Goal: Task Accomplishment & Management: Use online tool/utility

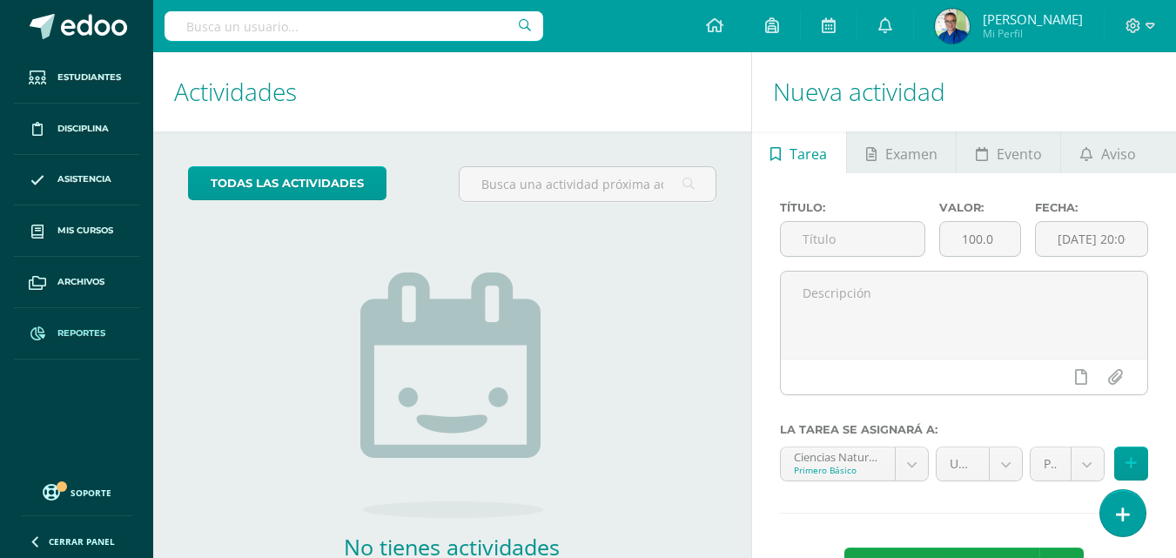
click at [86, 336] on span "Reportes" at bounding box center [81, 333] width 48 height 14
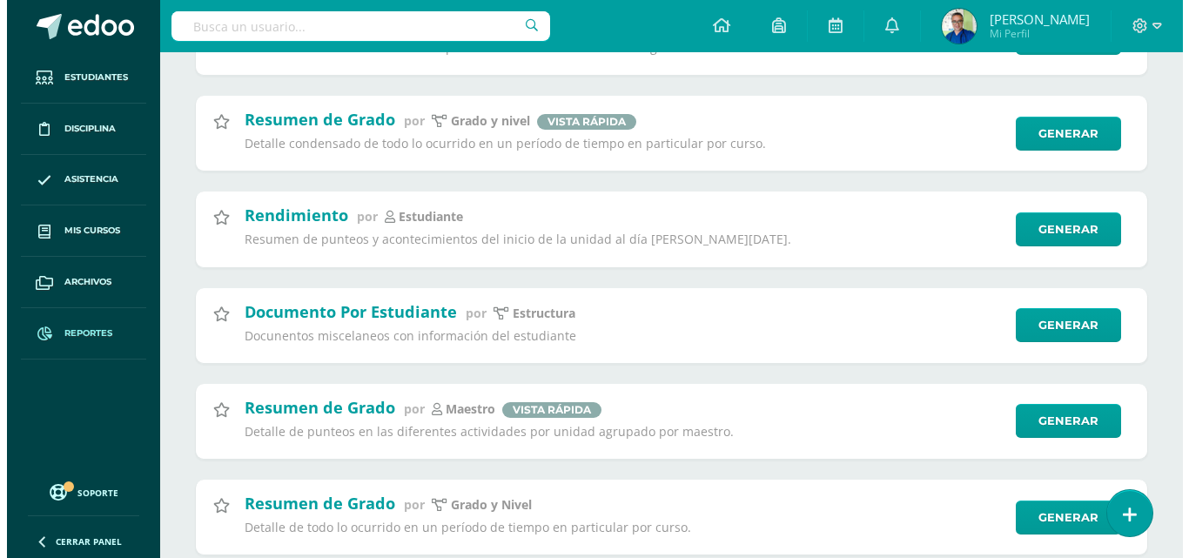
scroll to position [5497, 0]
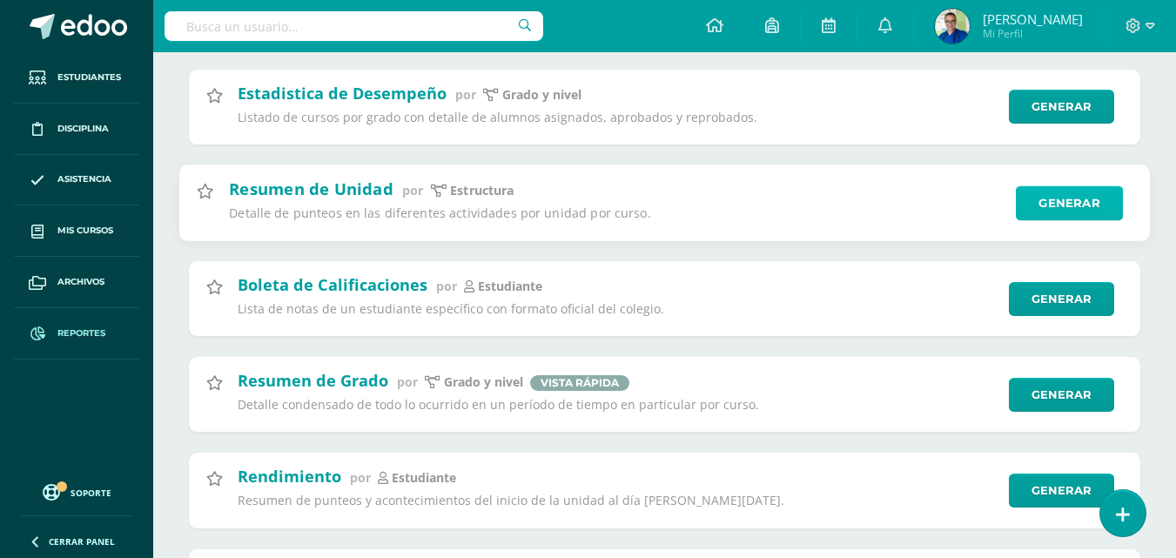
click at [1064, 211] on link "Generar" at bounding box center [1069, 202] width 107 height 35
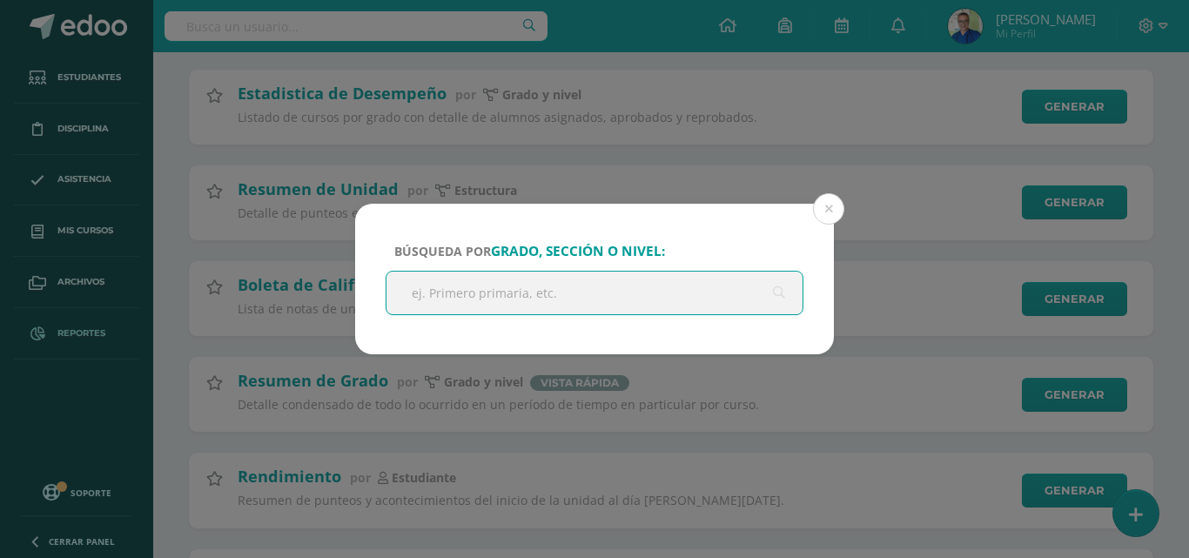
click at [551, 284] on input "text" at bounding box center [595, 293] width 416 height 43
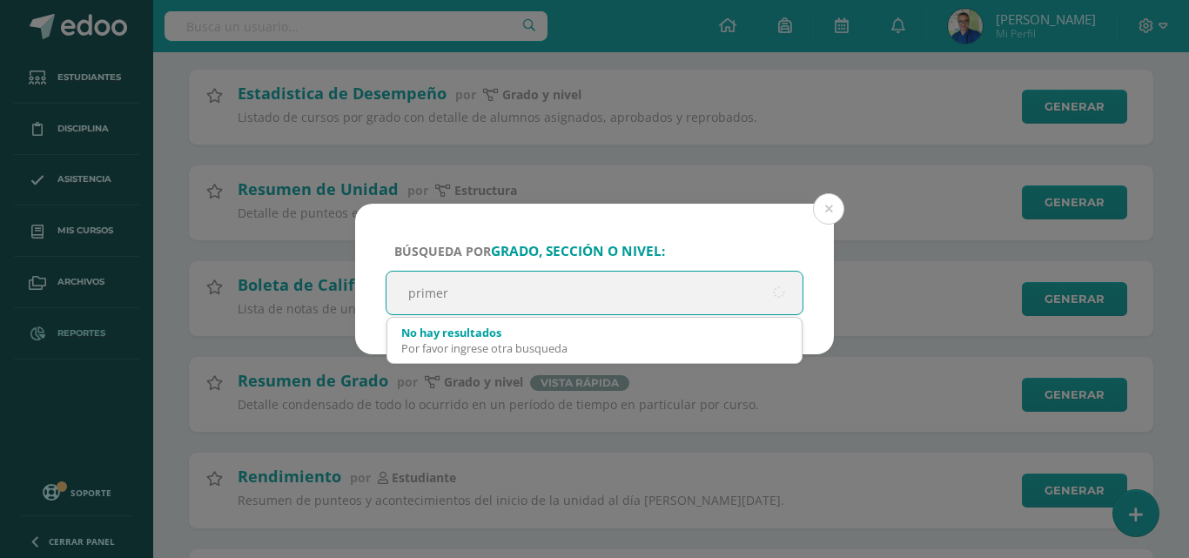
type input "primero"
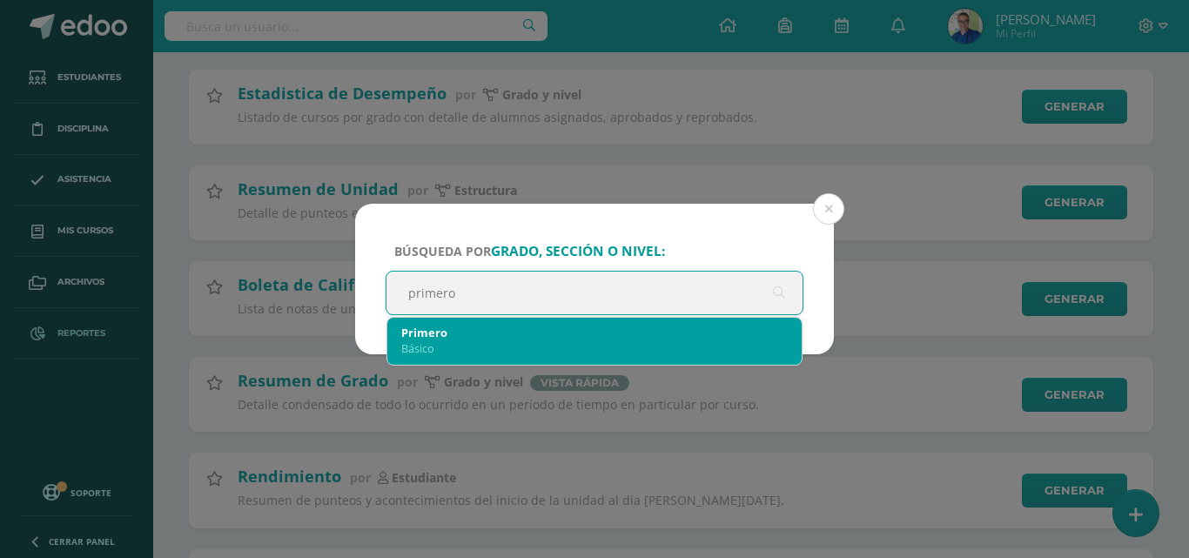
click at [442, 349] on div "Básico" at bounding box center [594, 348] width 387 height 16
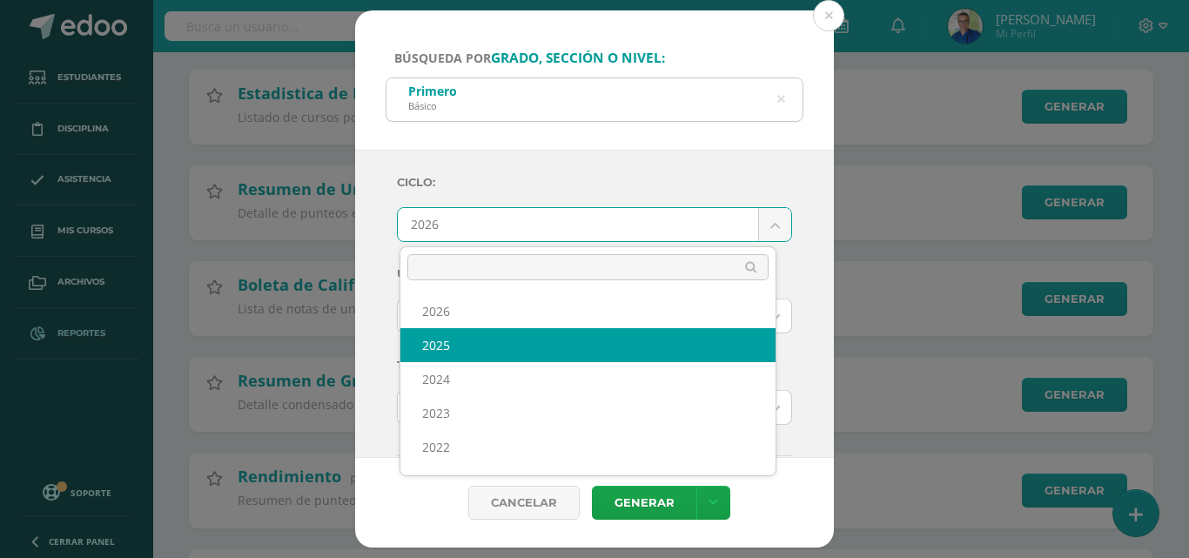
select select "7"
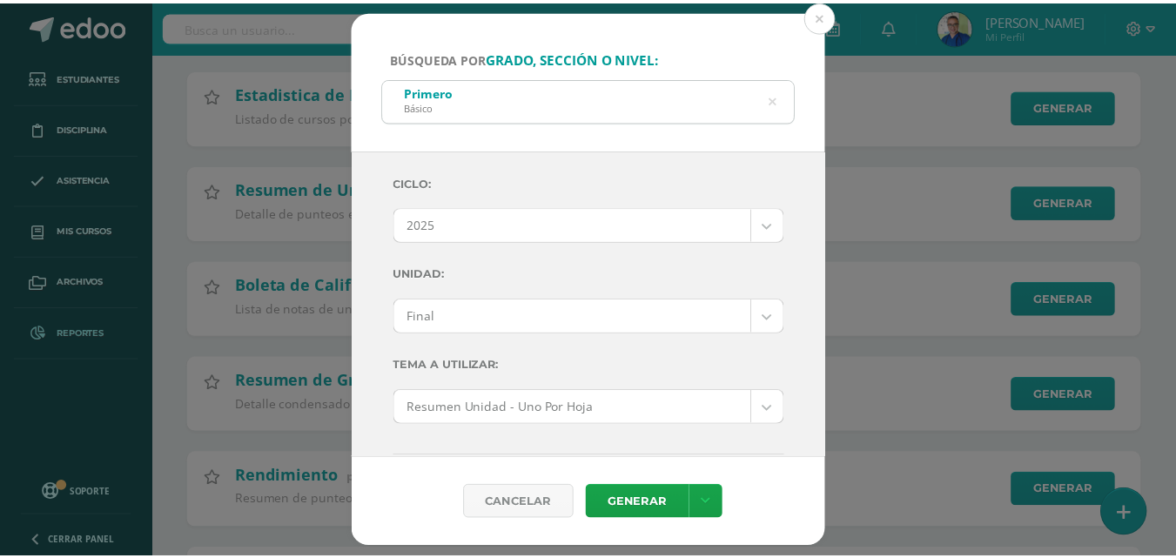
scroll to position [174, 0]
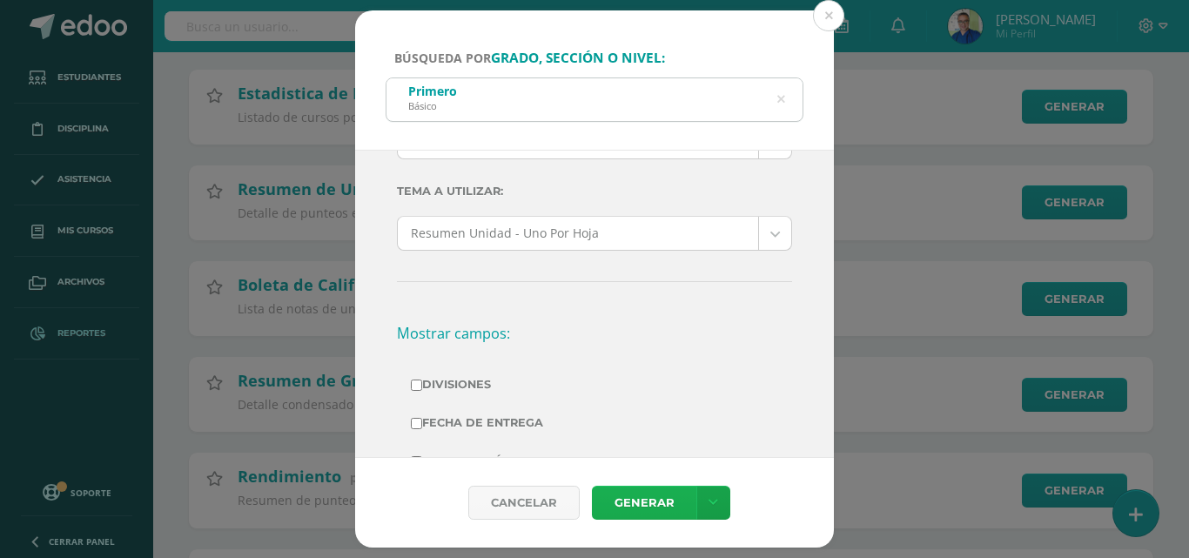
click at [658, 503] on link "Generar" at bounding box center [644, 503] width 104 height 34
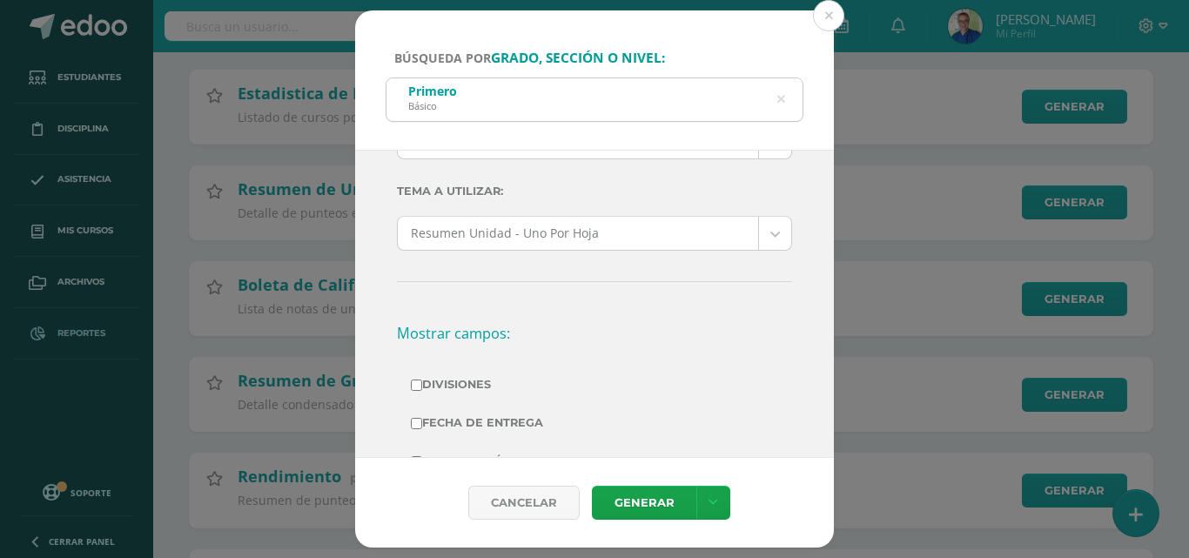
click at [782, 98] on icon at bounding box center [781, 100] width 44 height 8
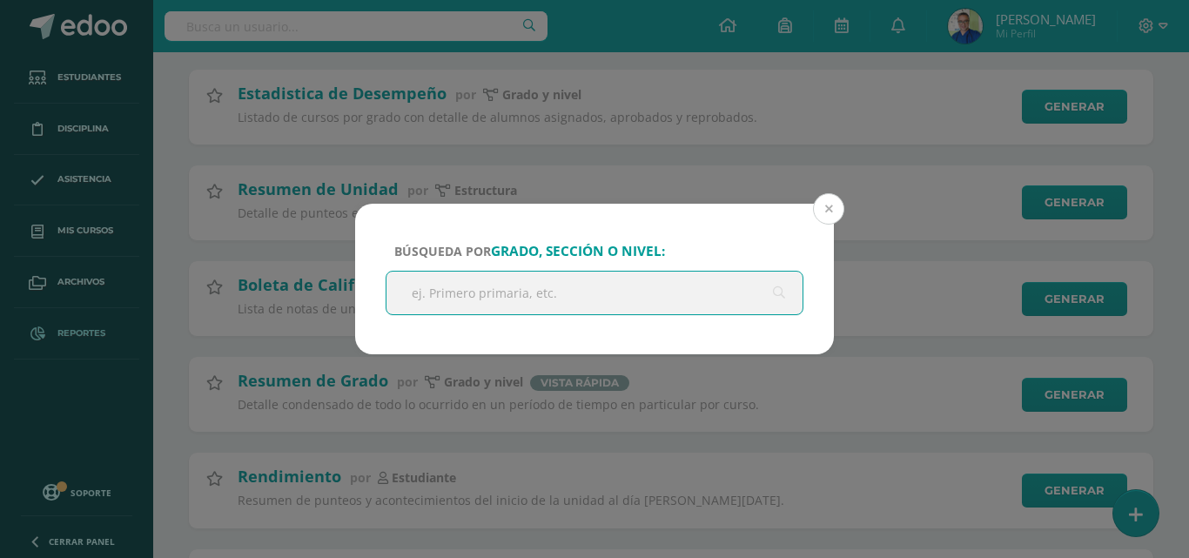
click at [830, 200] on button at bounding box center [828, 208] width 31 height 31
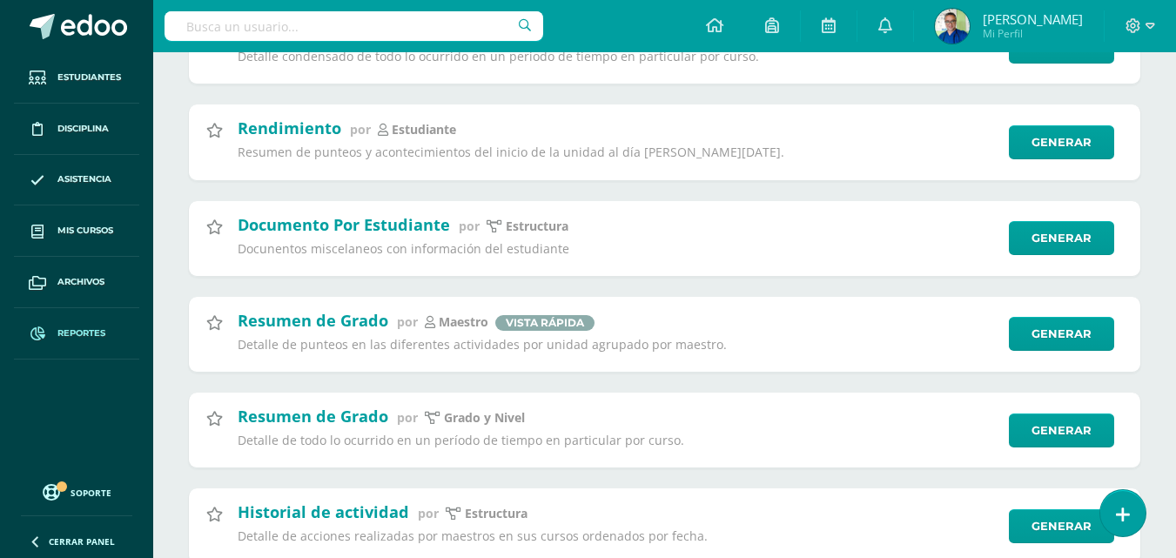
scroll to position [6019, 0]
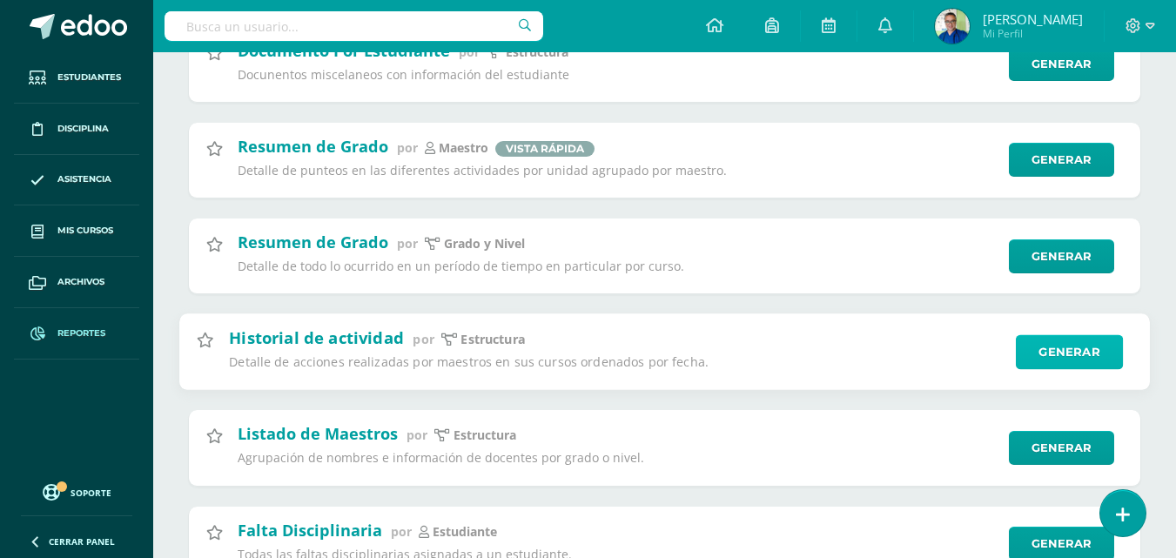
click at [1070, 362] on link "Generar" at bounding box center [1069, 351] width 107 height 35
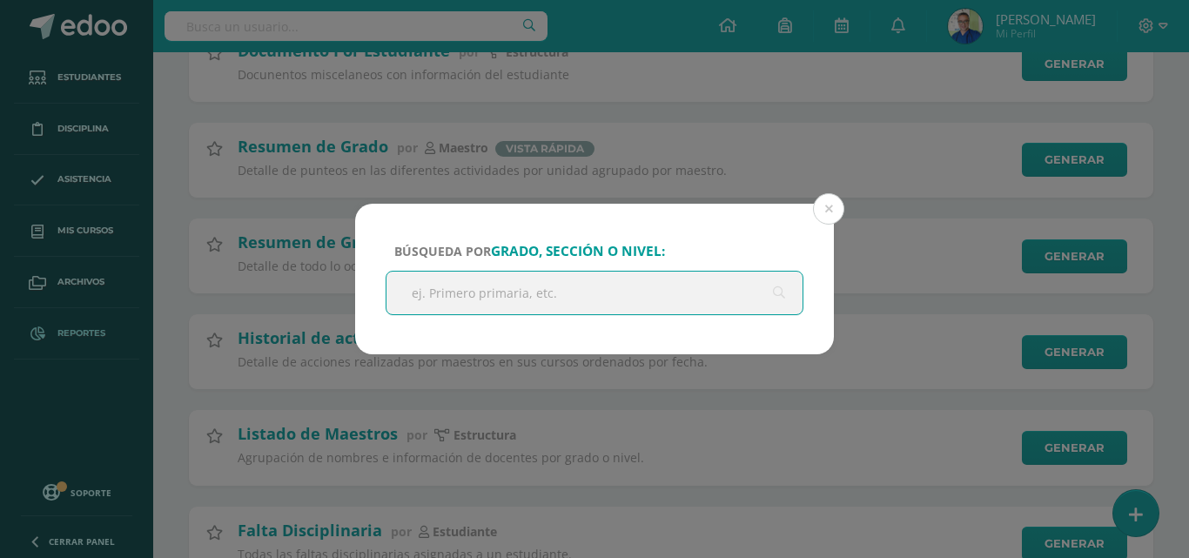
click at [780, 297] on input "text" at bounding box center [595, 293] width 416 height 43
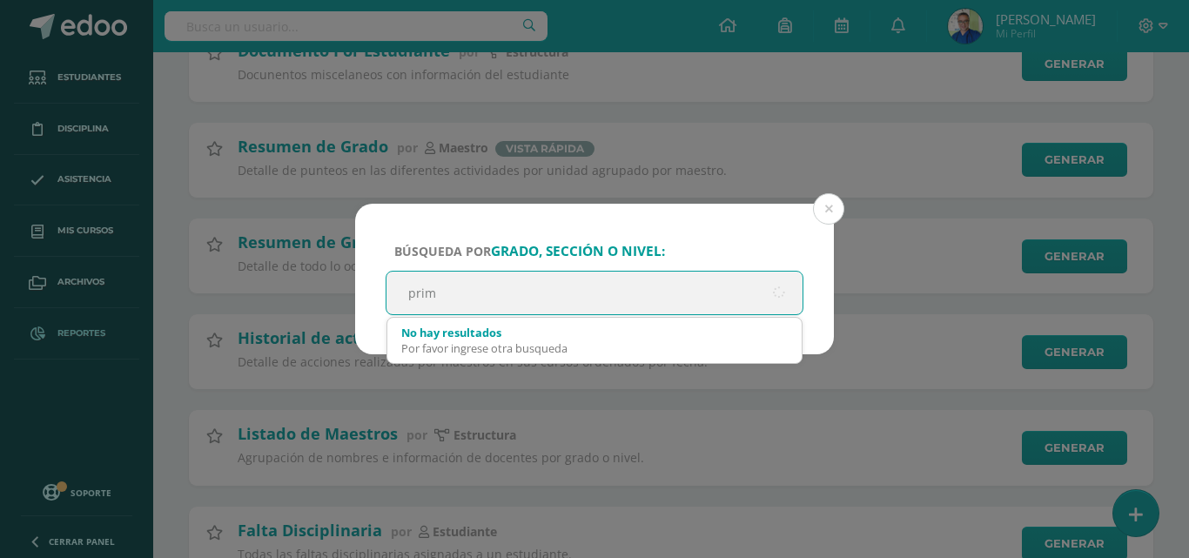
type input "prime"
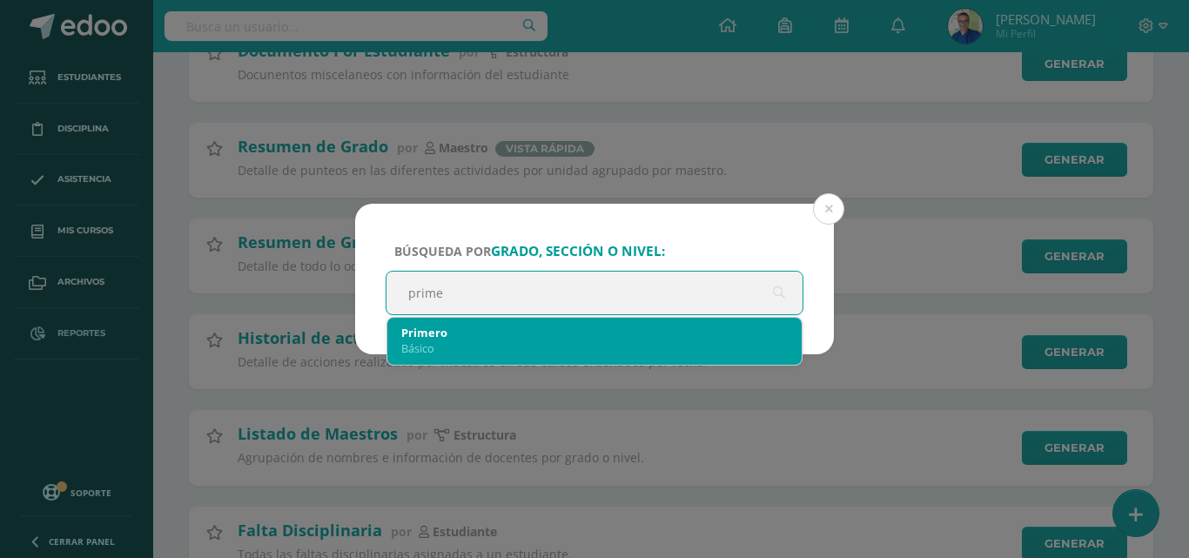
click at [460, 336] on div "Primero" at bounding box center [594, 333] width 387 height 16
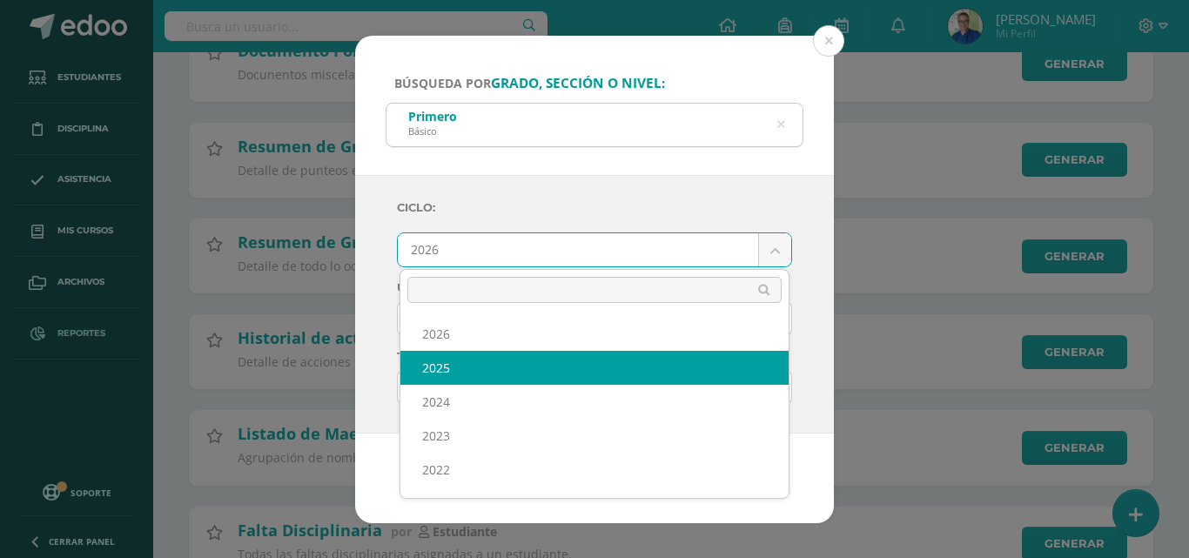
select select "7"
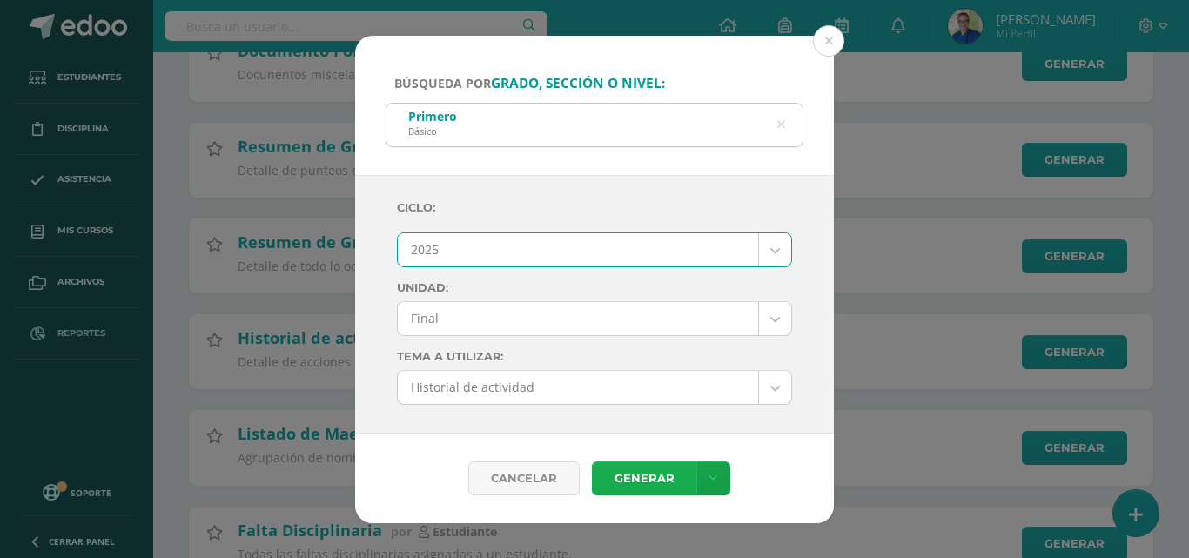
click at [629, 491] on link "Generar" at bounding box center [644, 478] width 104 height 34
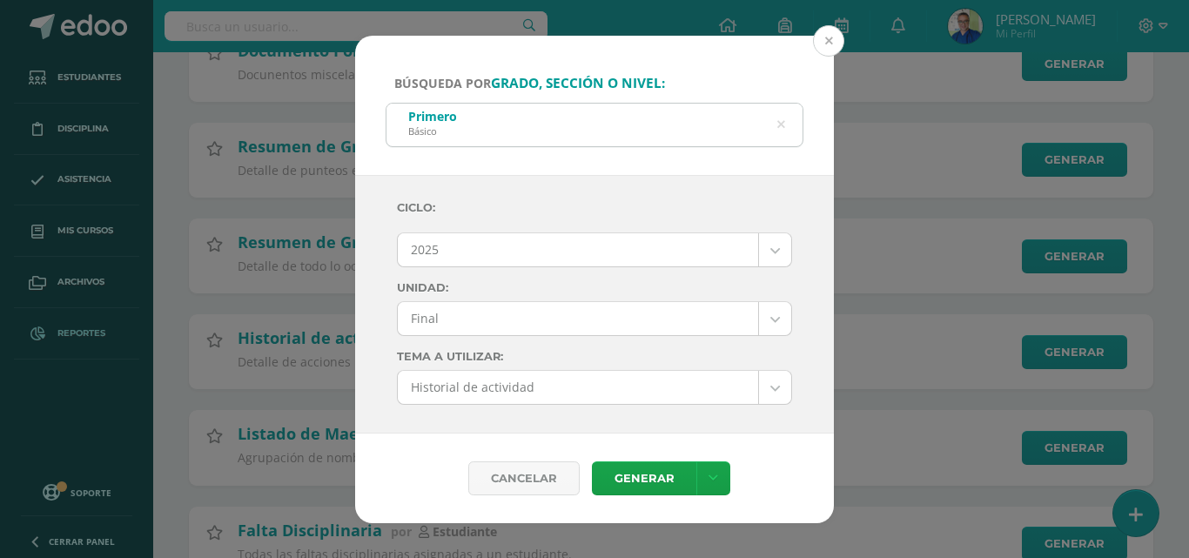
click at [828, 35] on button at bounding box center [828, 40] width 31 height 31
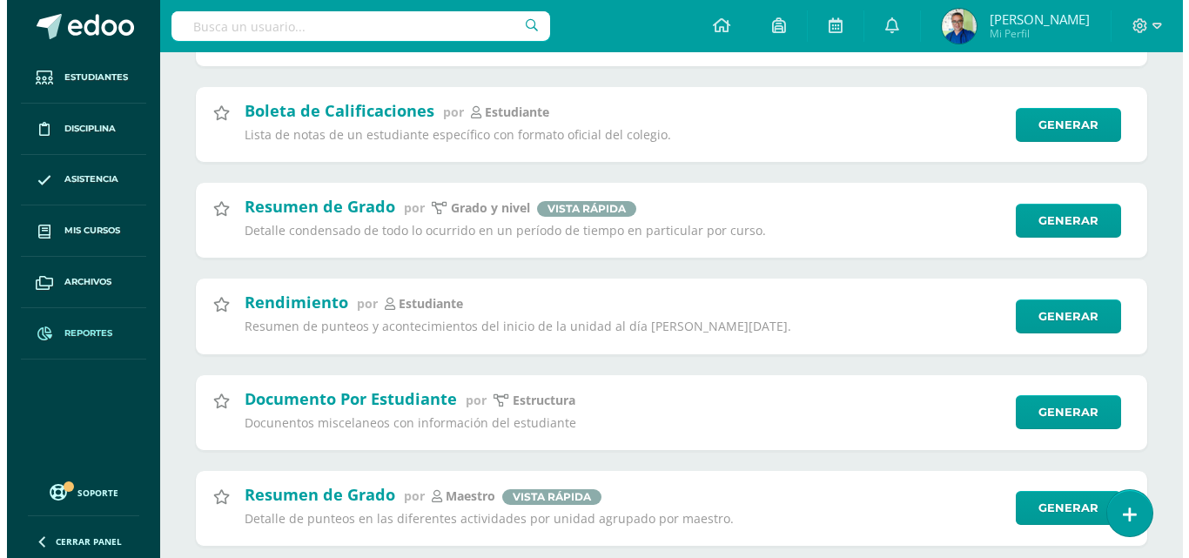
scroll to position [5497, 0]
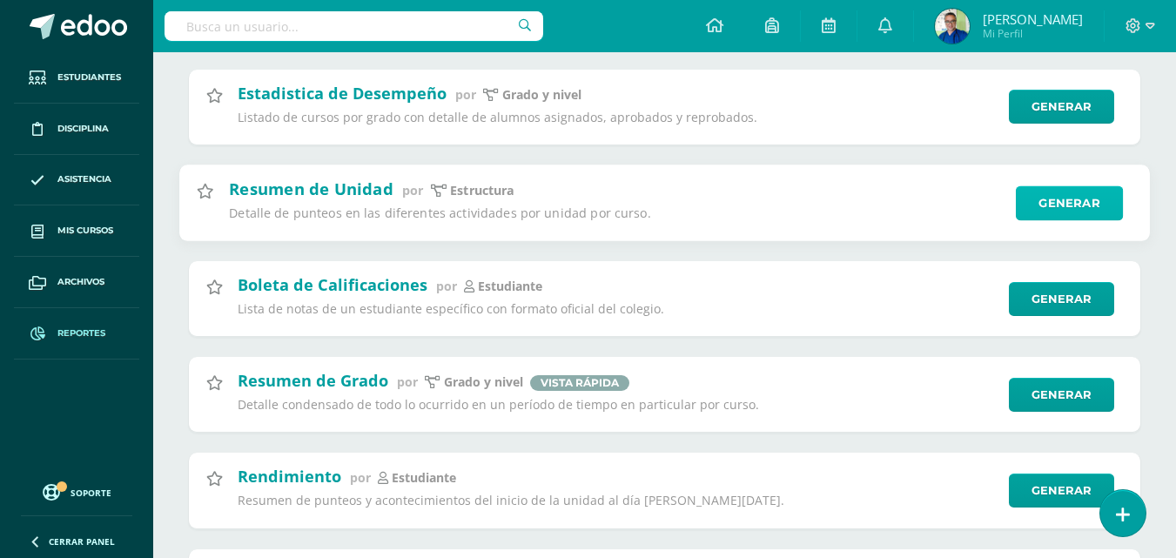
click at [1072, 201] on link "Generar" at bounding box center [1069, 202] width 107 height 35
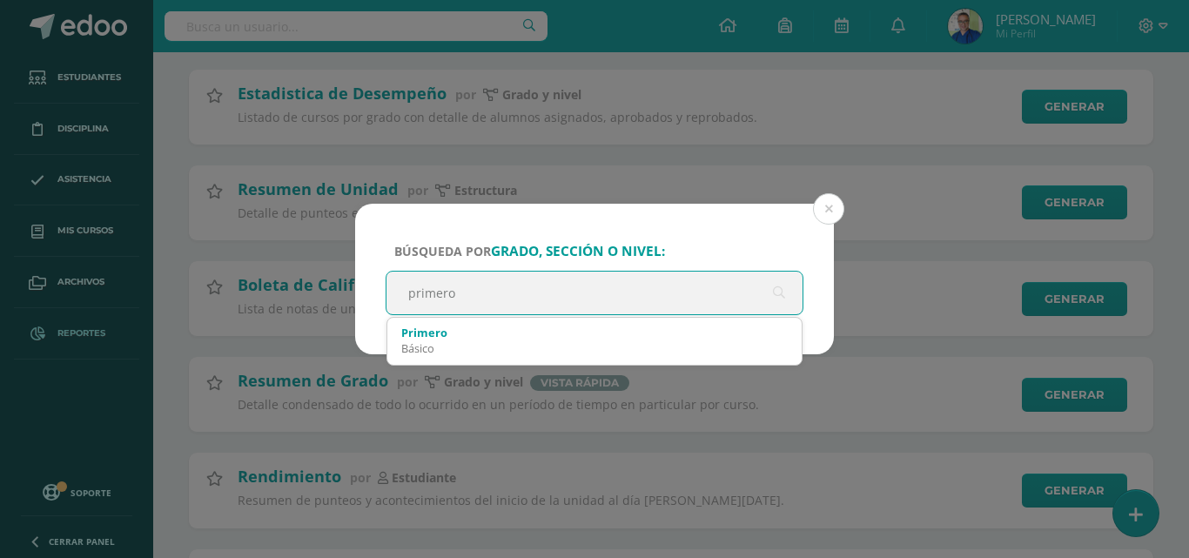
type input "primero"
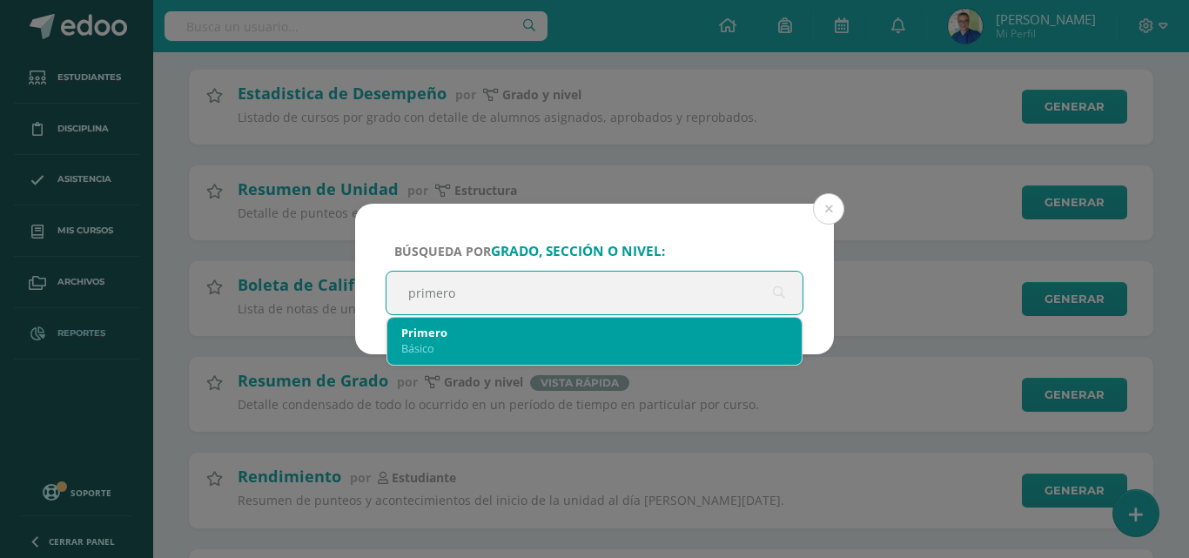
drag, startPoint x: 424, startPoint y: 334, endPoint x: 447, endPoint y: 312, distance: 32.6
click at [426, 334] on div "Primero" at bounding box center [594, 333] width 387 height 16
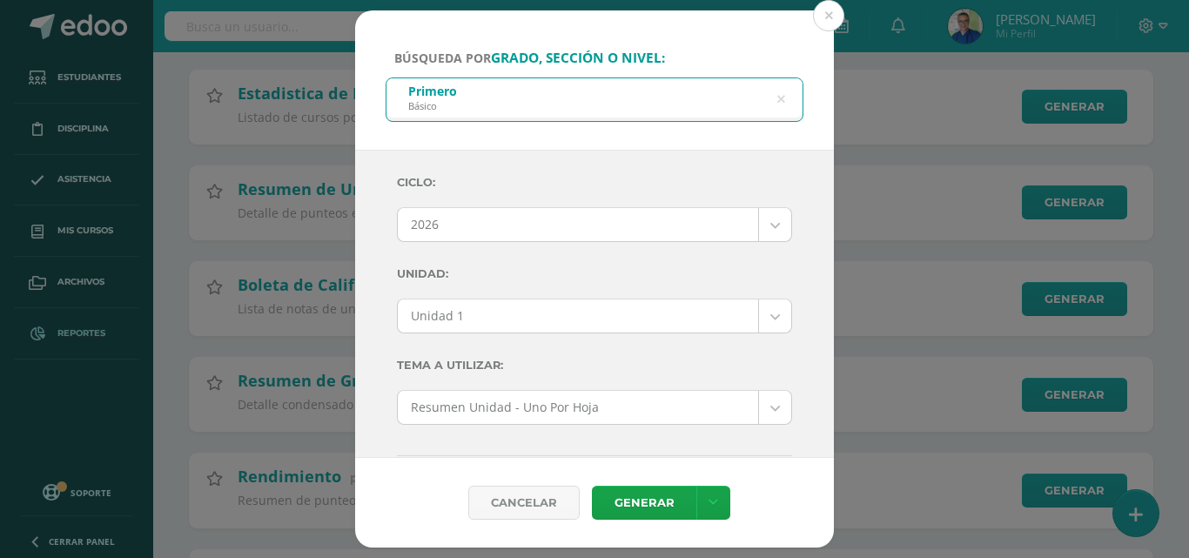
scroll to position [87, 0]
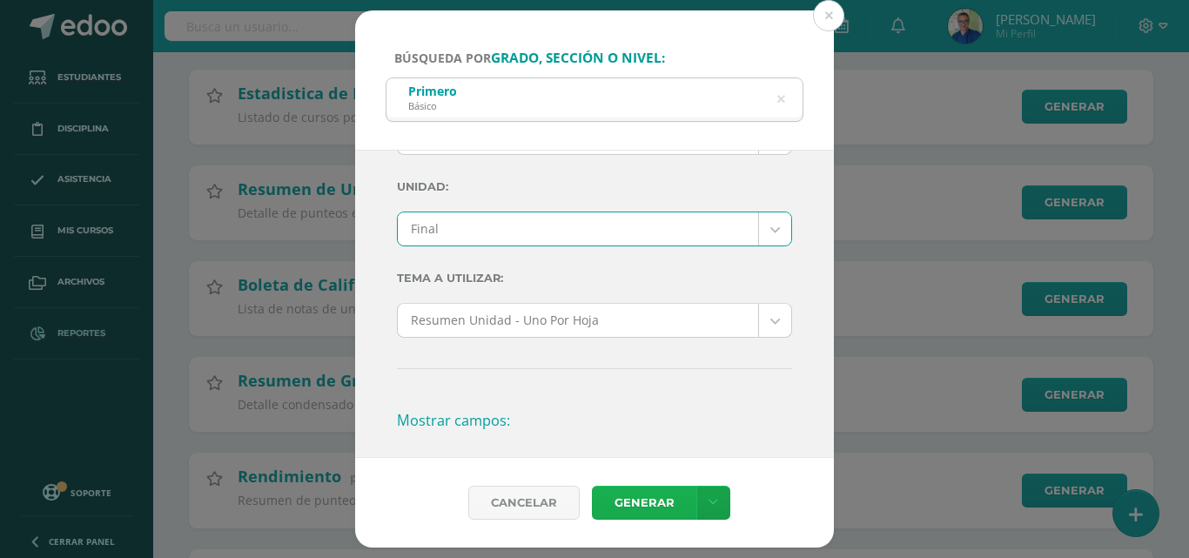
click at [629, 505] on link "Generar" at bounding box center [644, 503] width 104 height 34
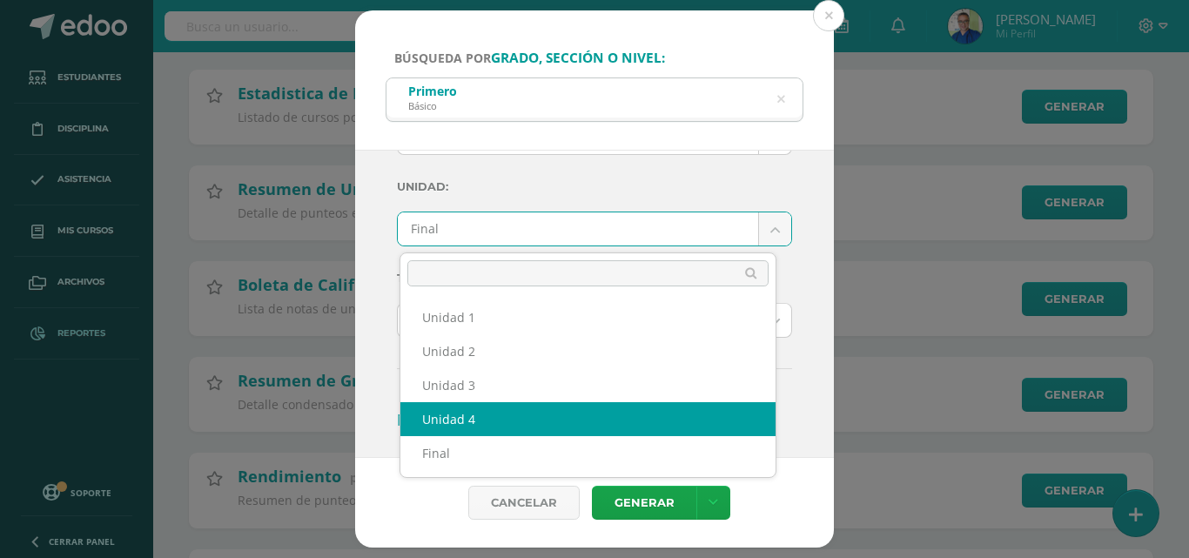
select select "Unidad 4"
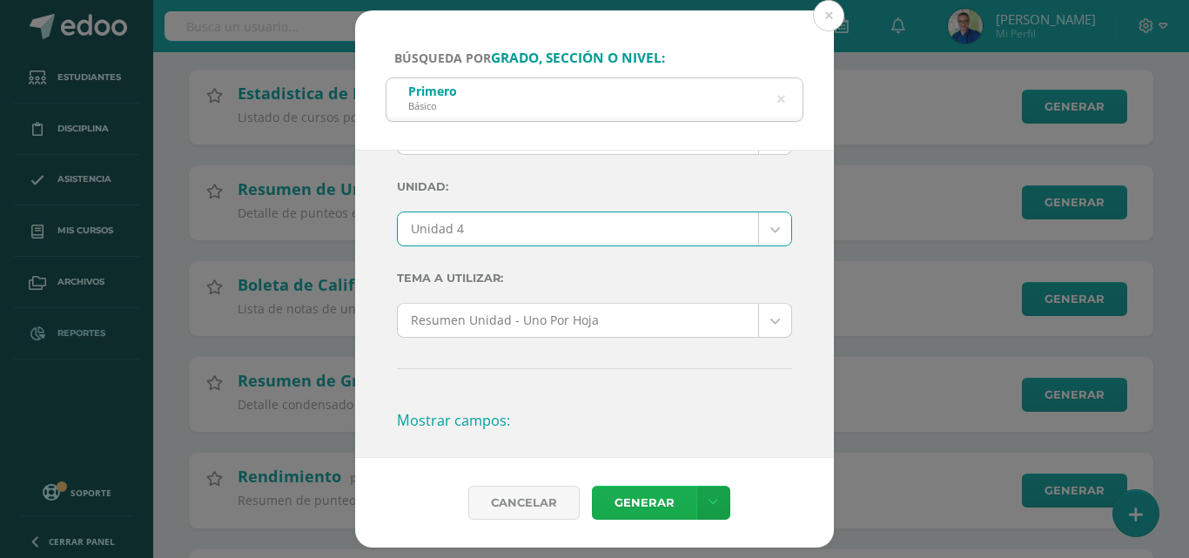
click at [636, 508] on link "Generar" at bounding box center [644, 503] width 104 height 34
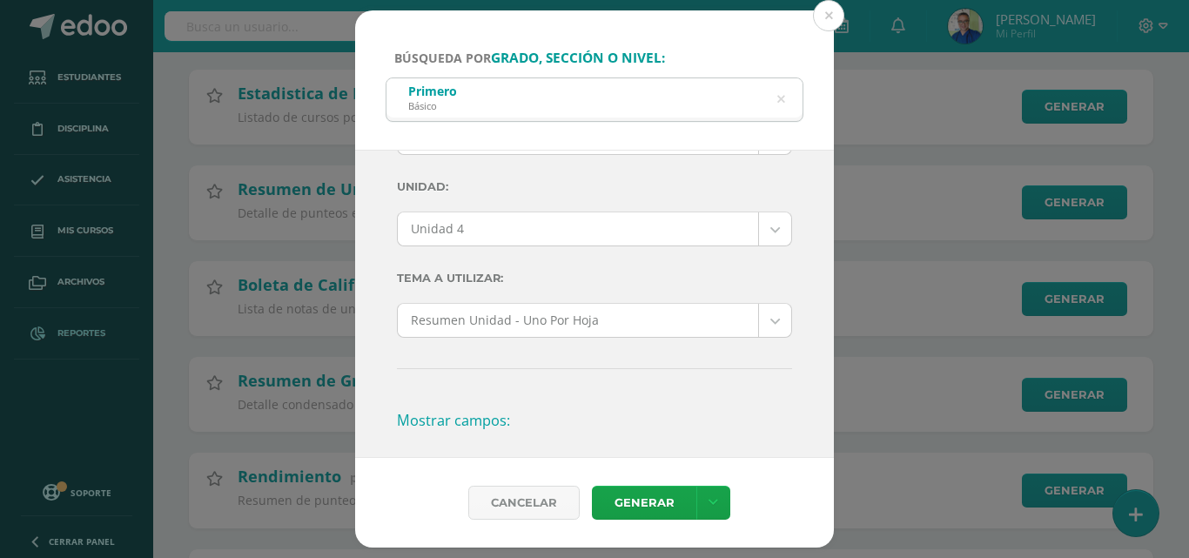
scroll to position [0, 0]
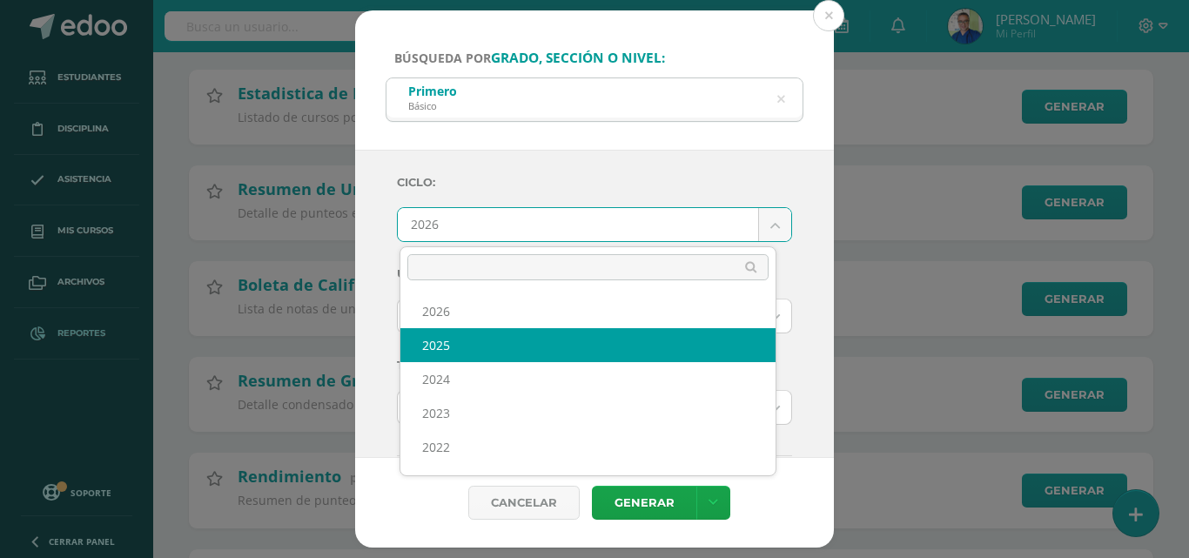
select select "7"
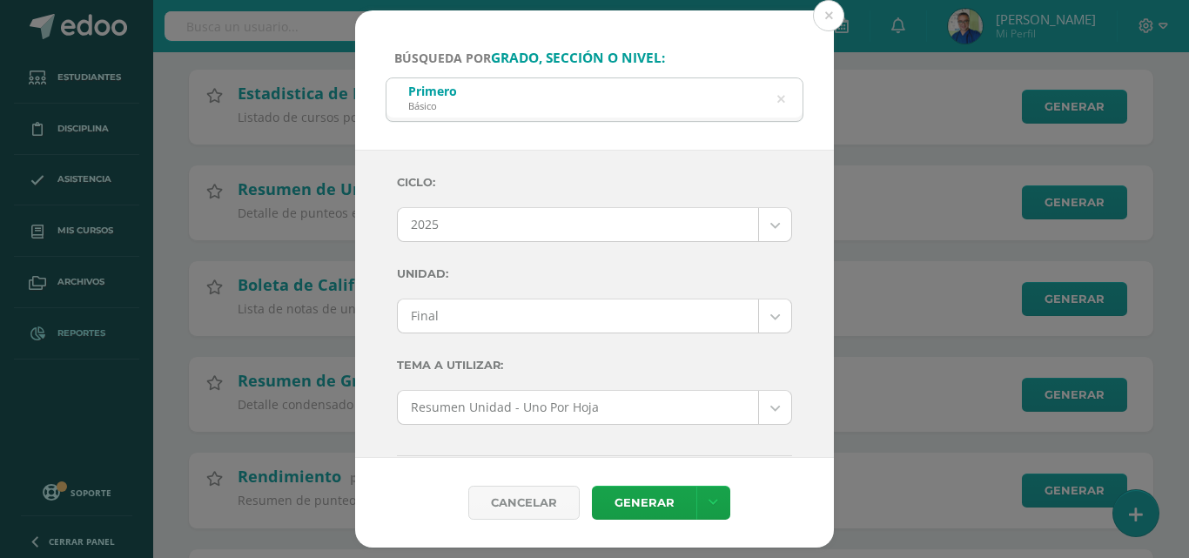
scroll to position [174, 0]
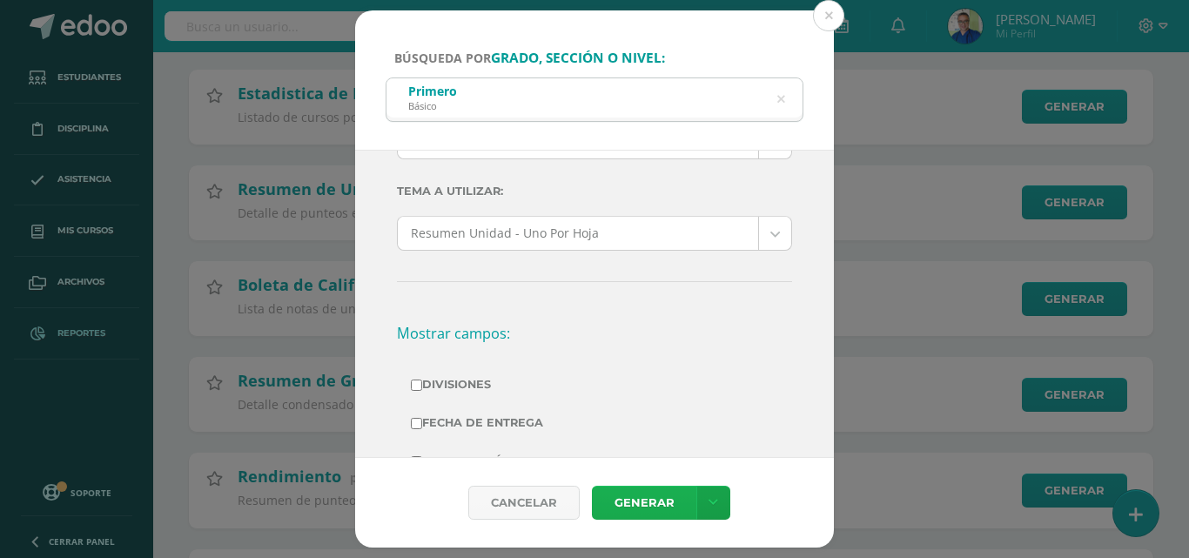
click at [638, 501] on link "Generar" at bounding box center [644, 503] width 104 height 34
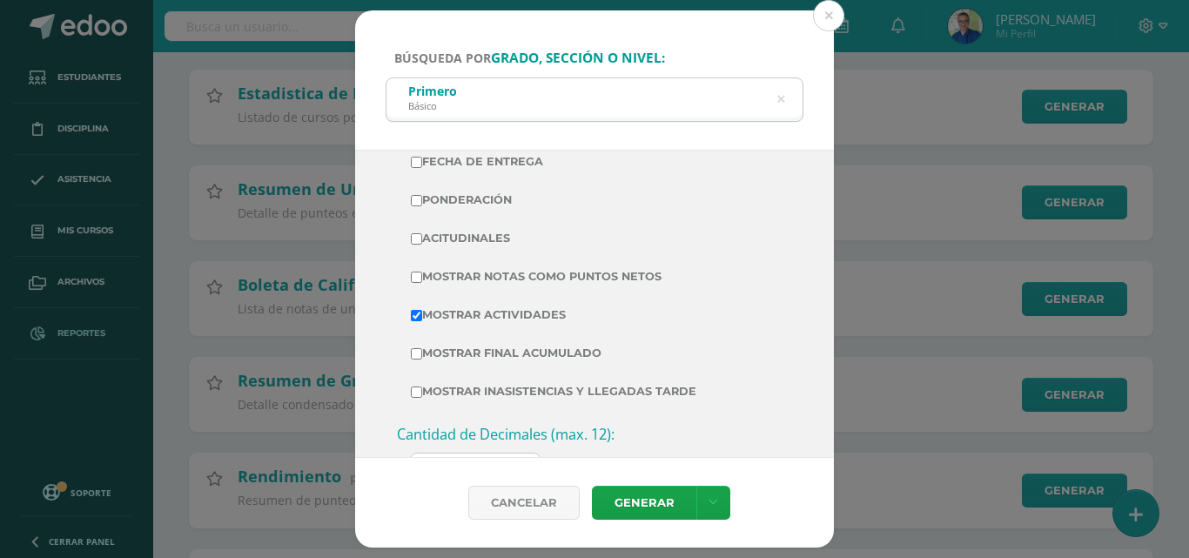
scroll to position [348, 0]
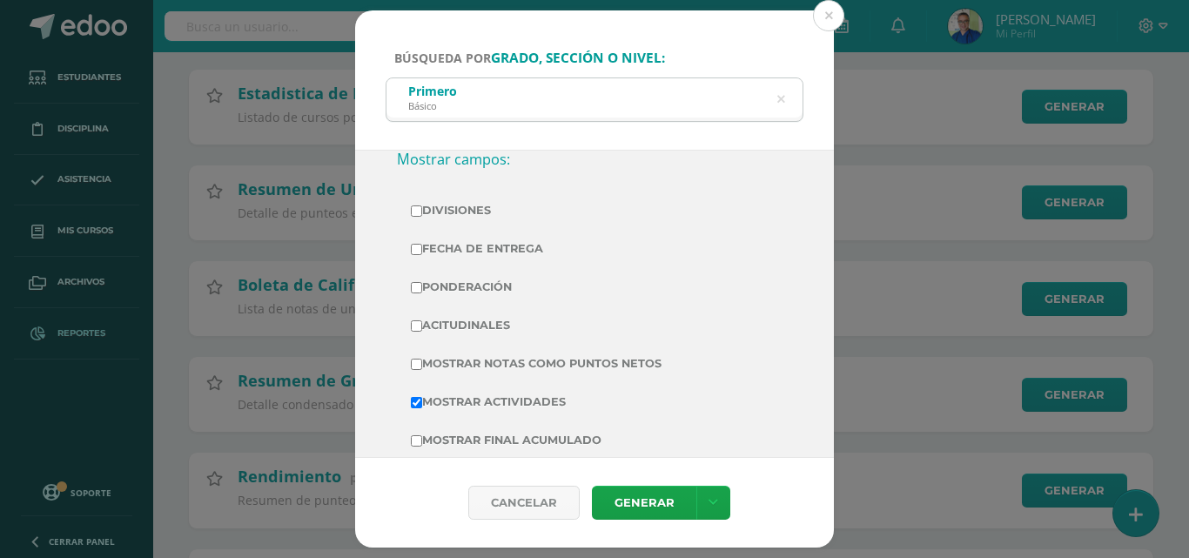
click at [420, 293] on input "Ponderación" at bounding box center [416, 287] width 11 height 11
checkbox input "true"
click at [422, 408] on input "Mostrar Actividades" at bounding box center [416, 402] width 11 height 11
checkbox input "false"
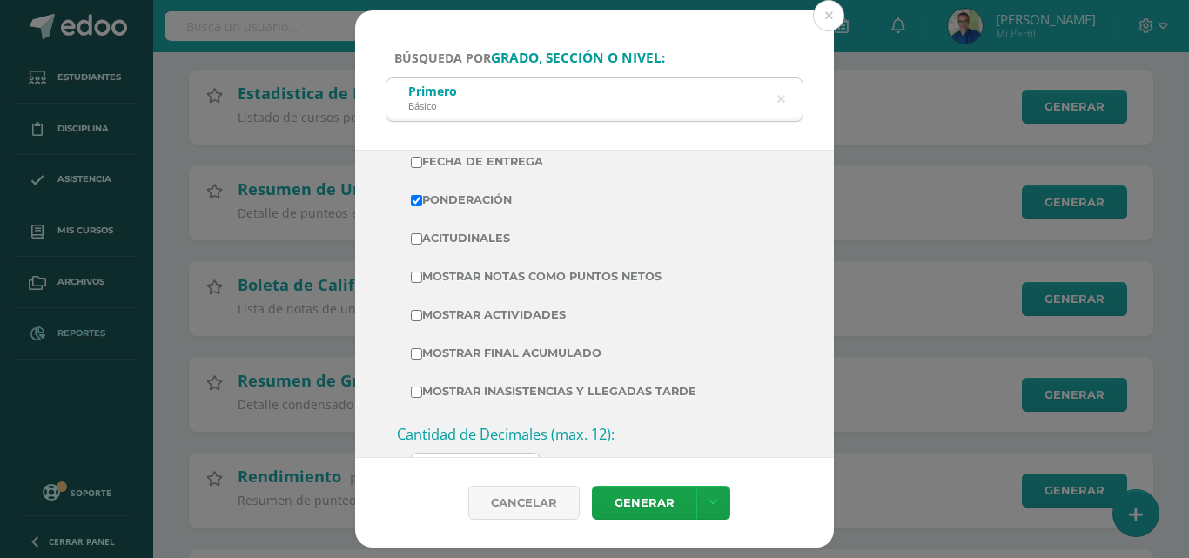
click at [422, 360] on input "Mostrar Final Acumulado" at bounding box center [416, 353] width 11 height 11
checkbox input "true"
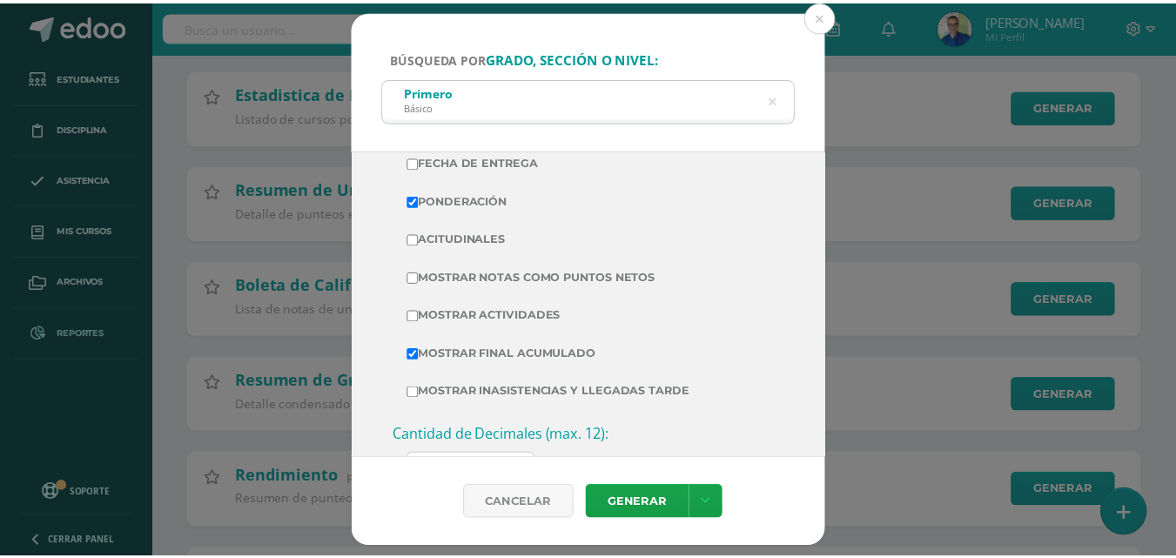
scroll to position [609, 0]
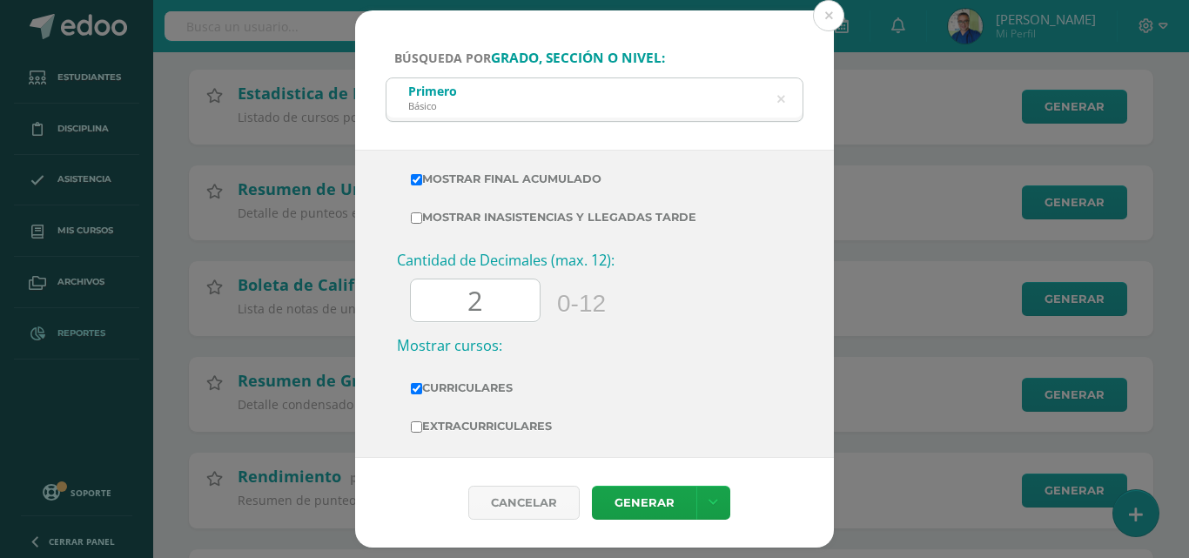
click at [420, 433] on input "Extracurriculares" at bounding box center [416, 426] width 11 height 11
checkbox input "true"
click at [622, 501] on link "Generar" at bounding box center [644, 503] width 104 height 34
click at [836, 12] on button at bounding box center [828, 15] width 31 height 31
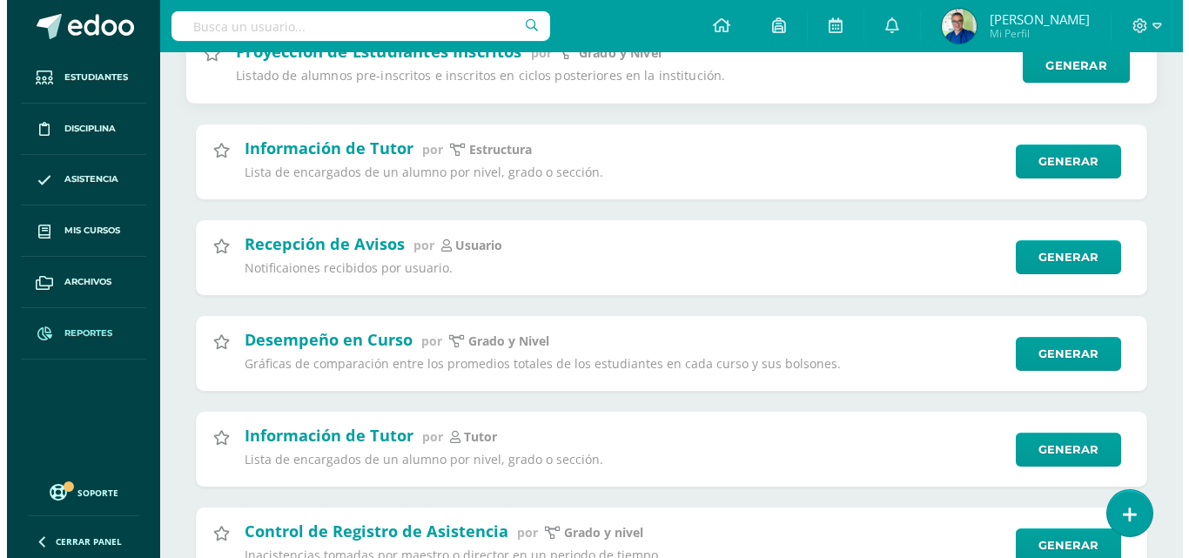
scroll to position [435, 0]
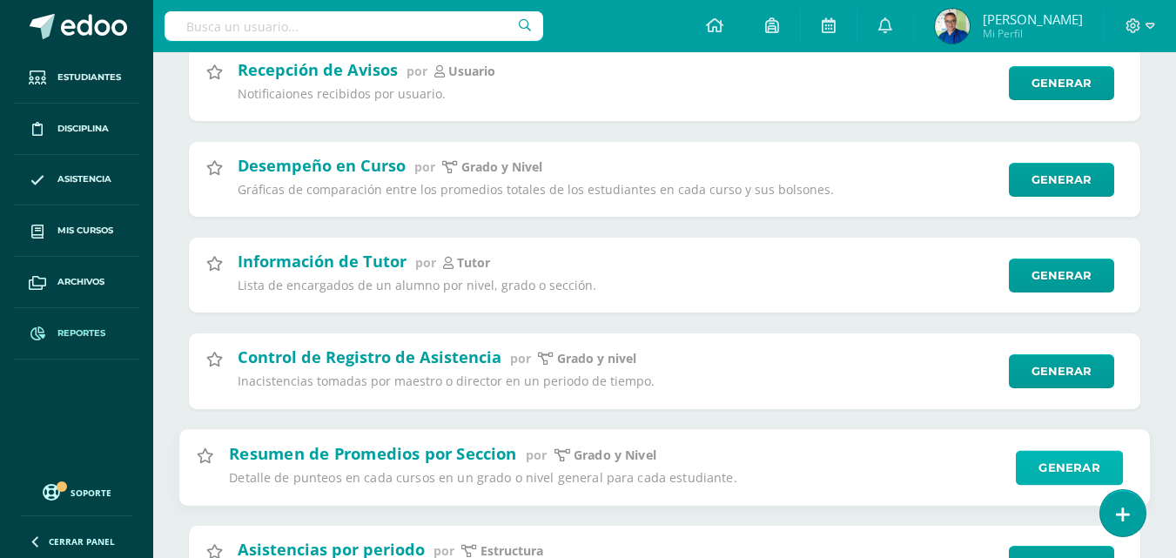
click at [1031, 472] on link "Generar" at bounding box center [1069, 467] width 107 height 35
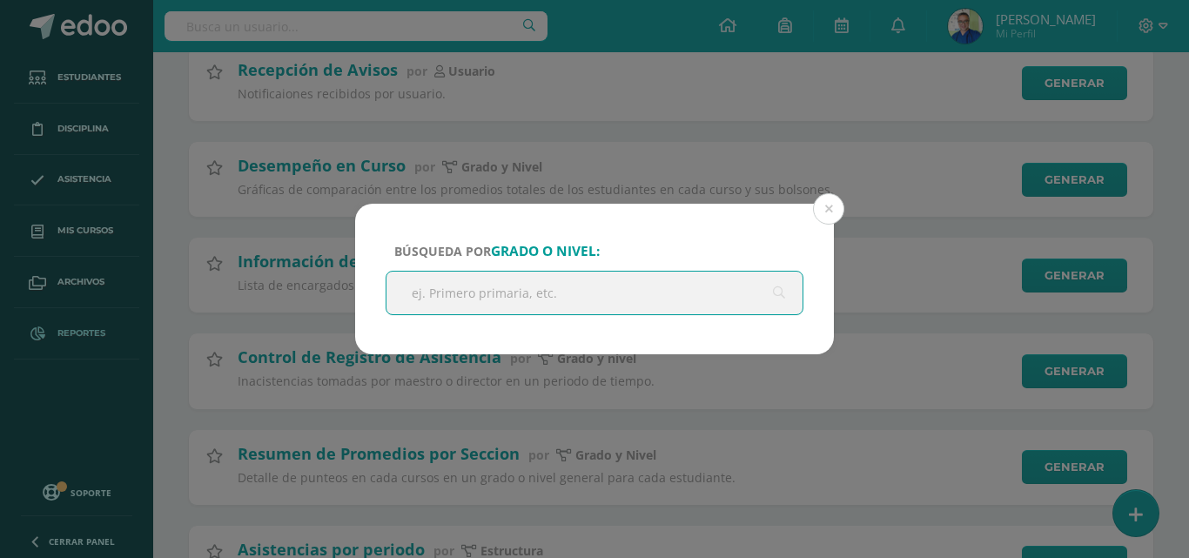
click at [575, 287] on input "text" at bounding box center [595, 293] width 416 height 43
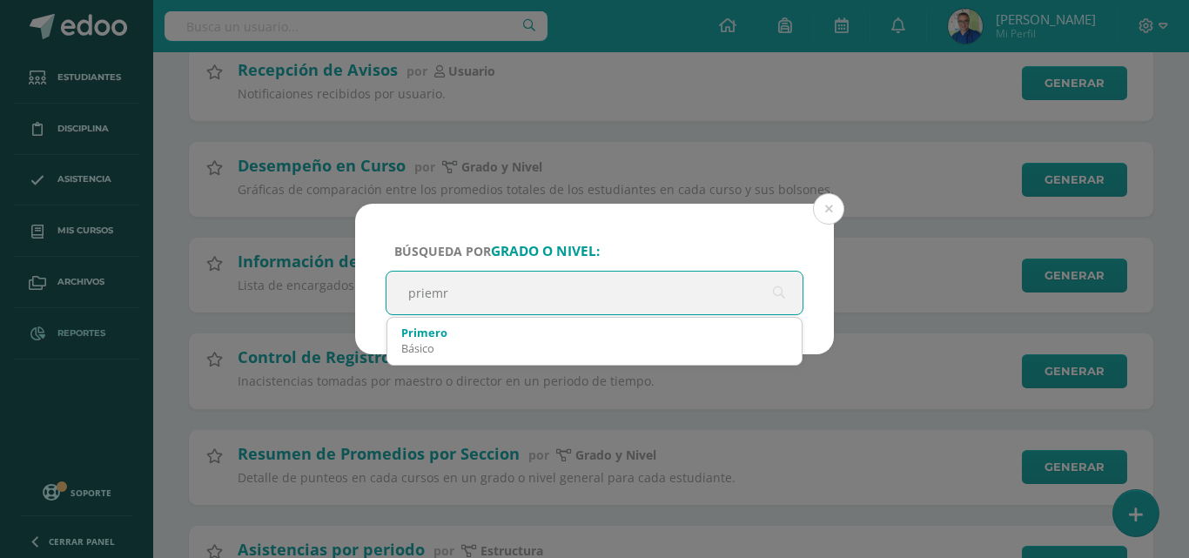
type input "[PERSON_NAME]"
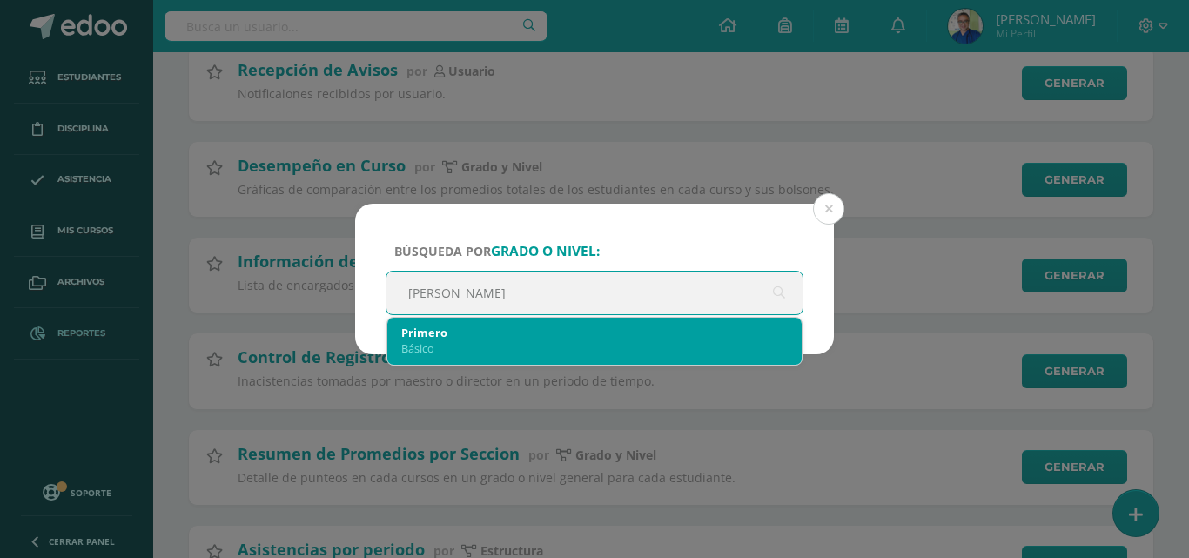
click at [437, 341] on div "Básico" at bounding box center [594, 348] width 387 height 16
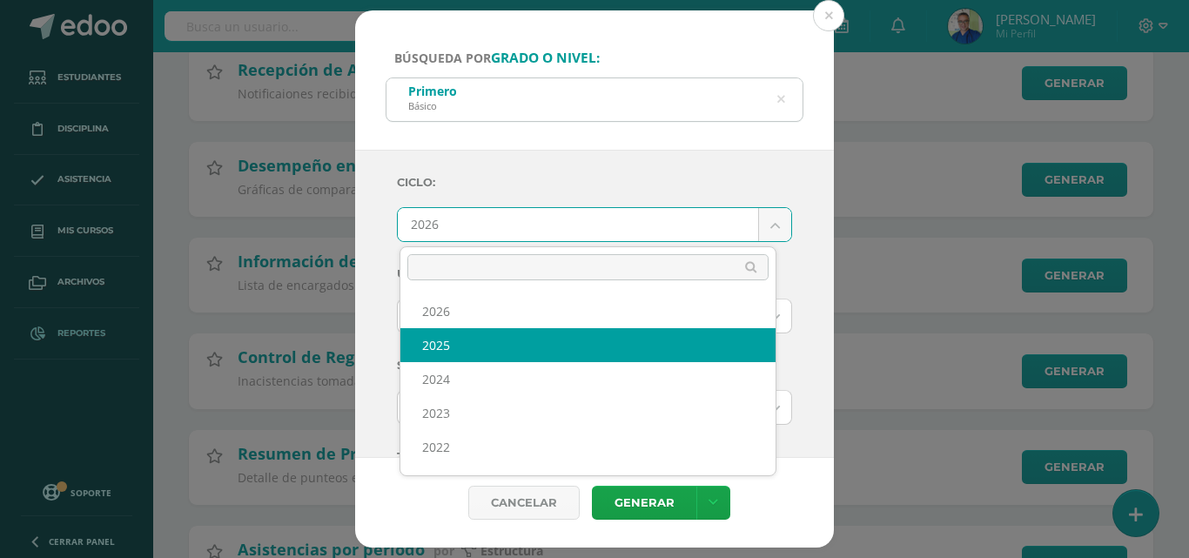
select select "7"
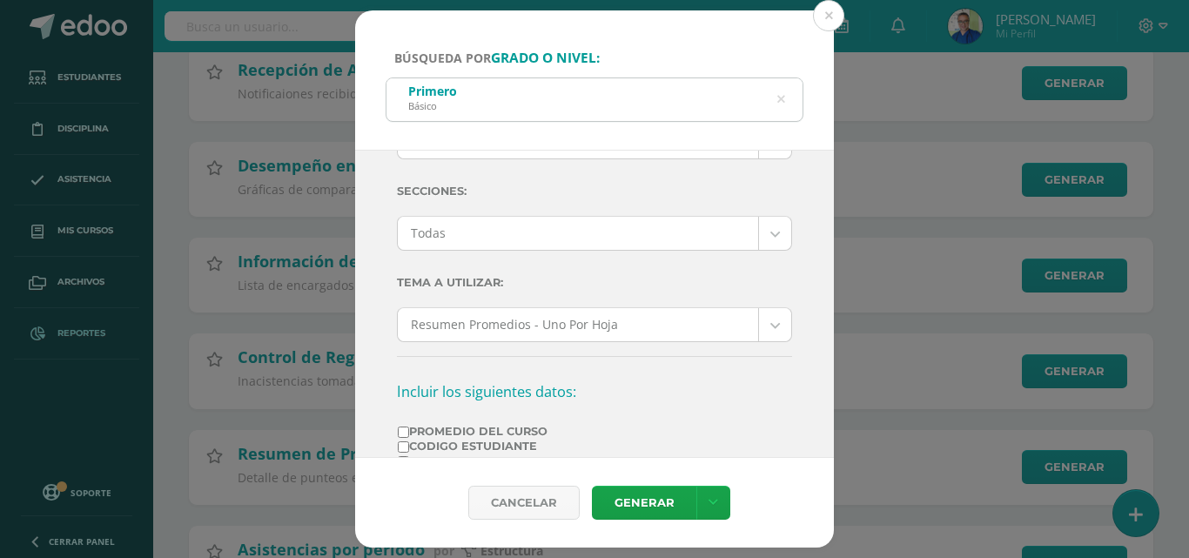
scroll to position [0, 0]
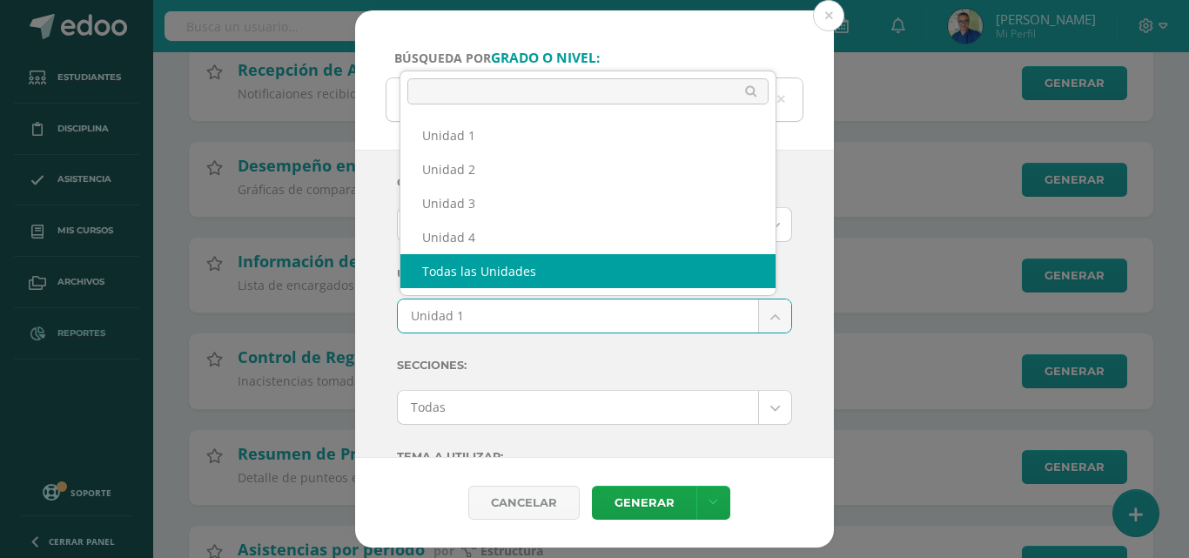
select select "all_units"
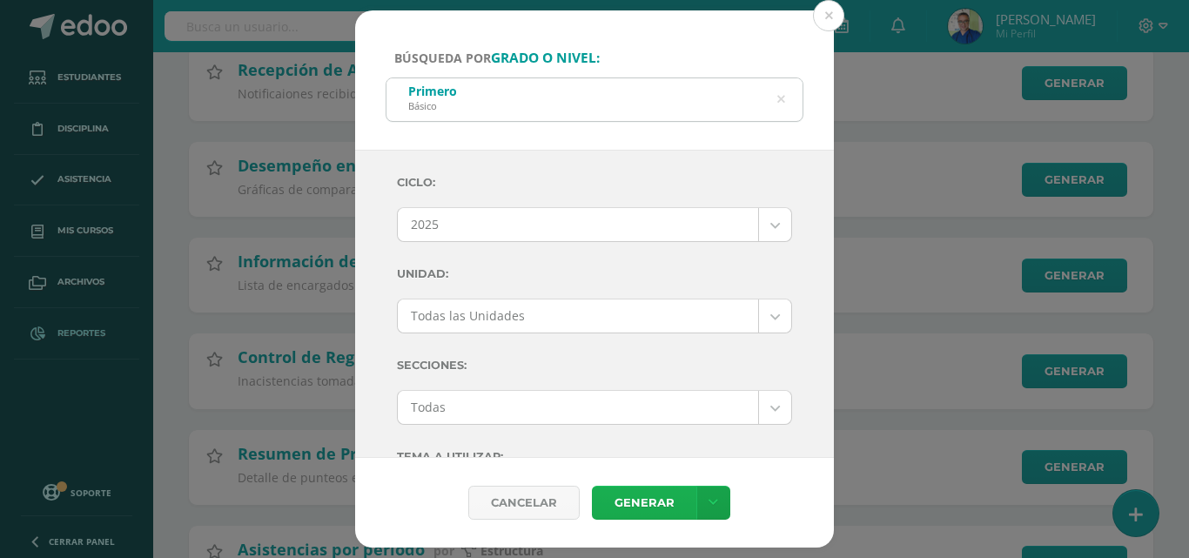
click at [649, 502] on link "Generar" at bounding box center [644, 503] width 104 height 34
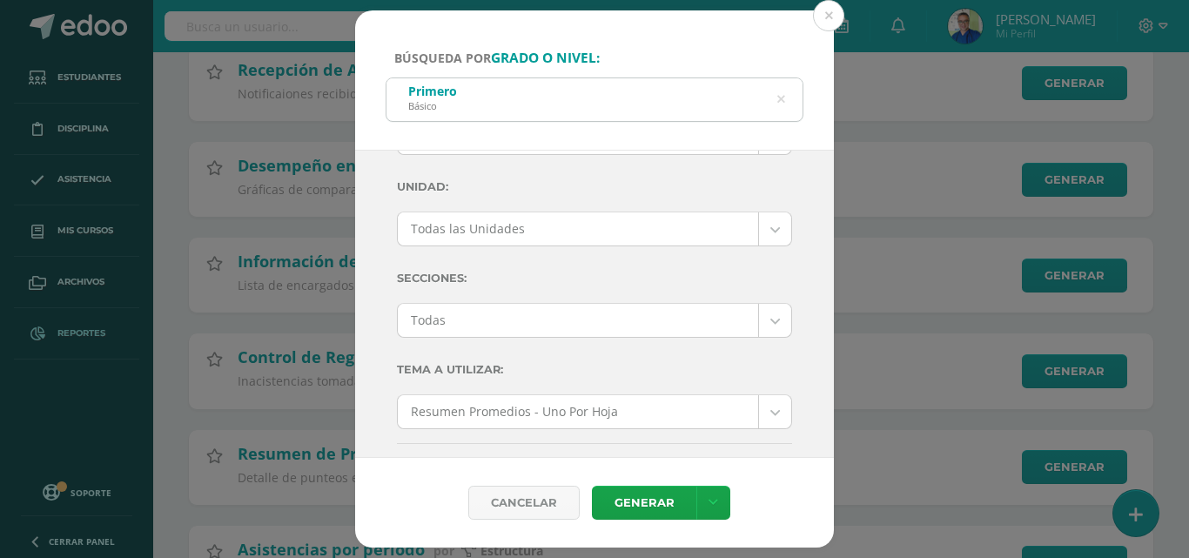
scroll to position [348, 0]
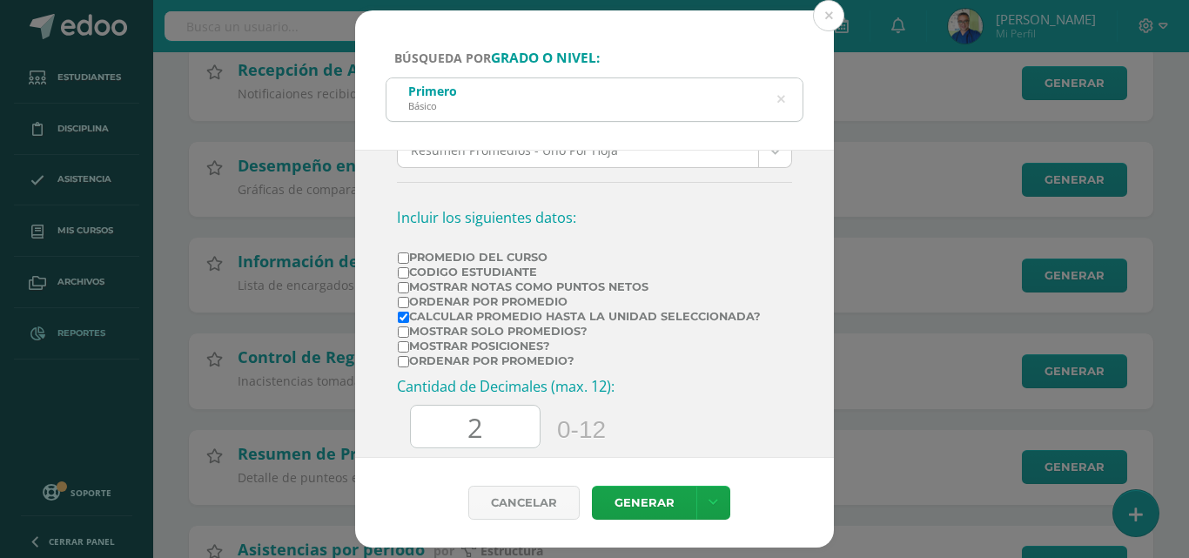
click at [409, 263] on input "Promedio del Curso" at bounding box center [403, 257] width 11 height 11
checkbox input "true"
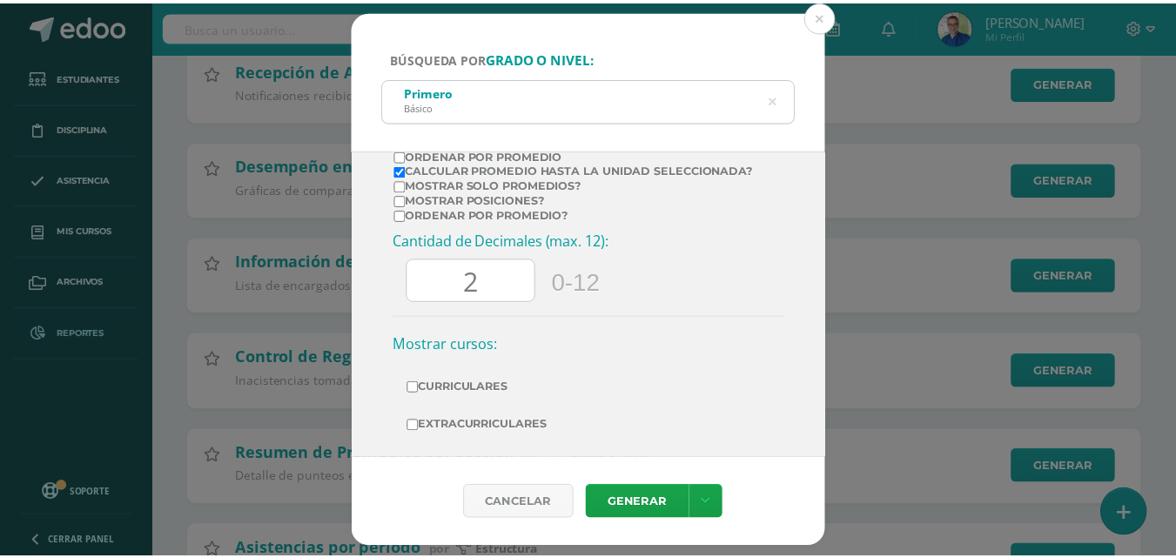
scroll to position [582, 0]
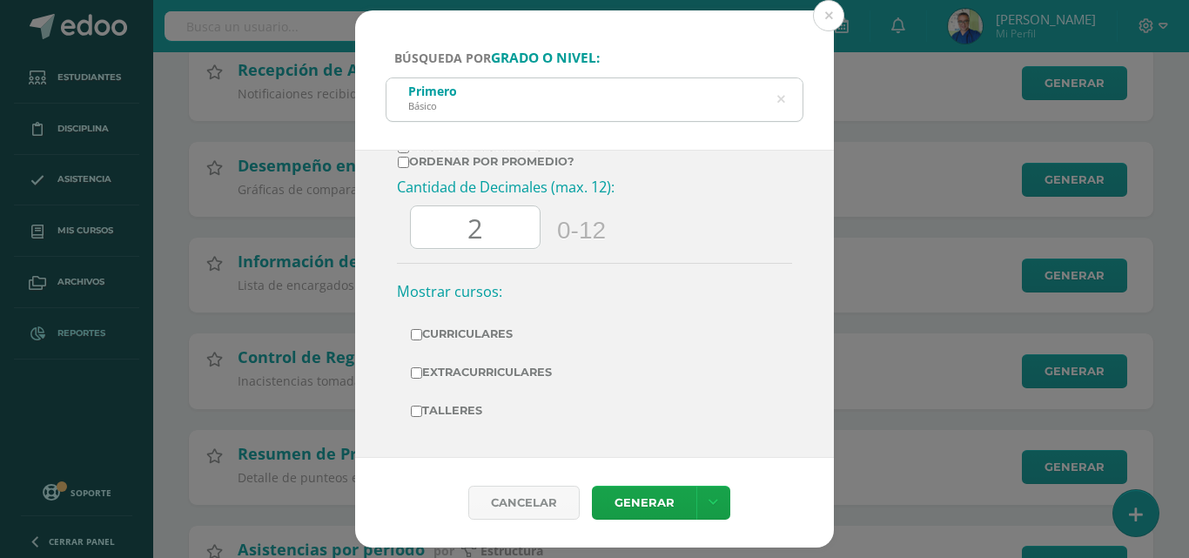
click at [420, 331] on input "Curriculares" at bounding box center [416, 334] width 11 height 11
checkbox input "true"
click at [659, 507] on link "Generar" at bounding box center [644, 503] width 104 height 34
click at [826, 12] on button at bounding box center [828, 15] width 31 height 31
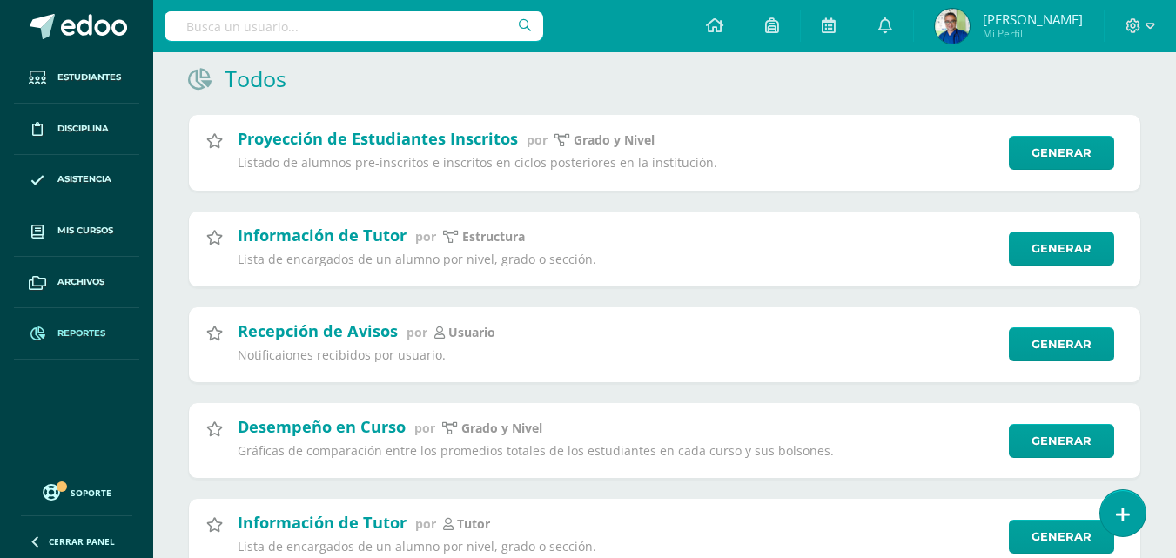
scroll to position [0, 0]
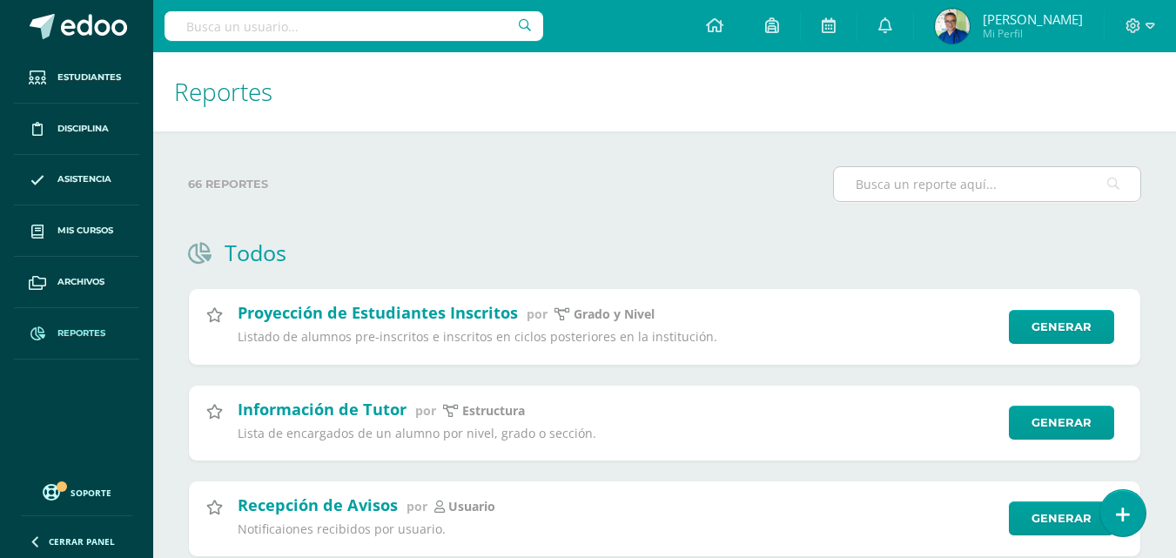
click at [927, 185] on input "text" at bounding box center [987, 184] width 306 height 34
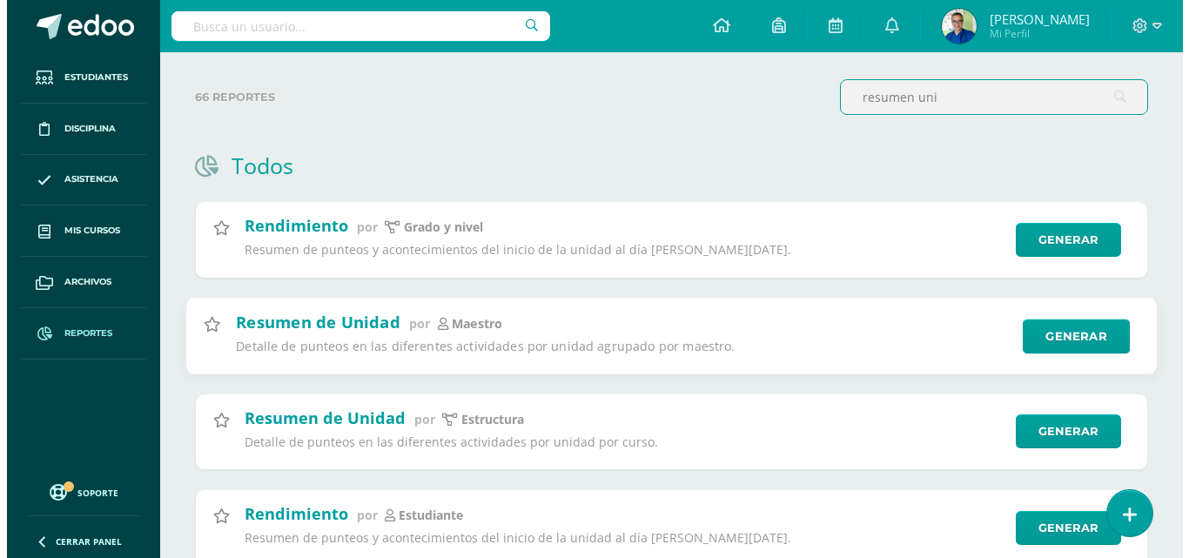
scroll to position [174, 0]
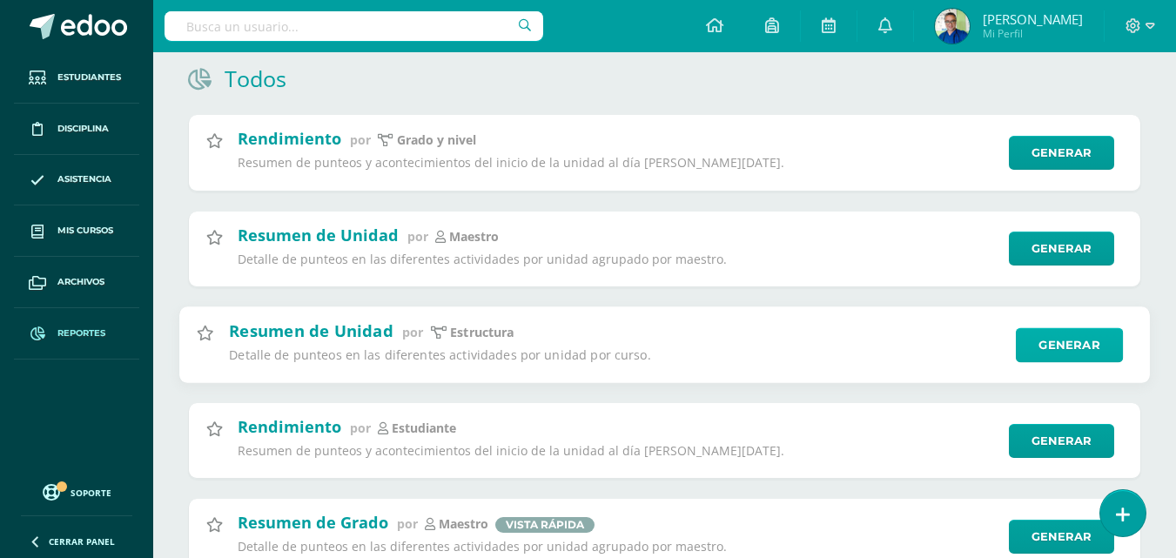
type input "resumen uni"
click at [1066, 348] on link "Generar" at bounding box center [1069, 344] width 107 height 35
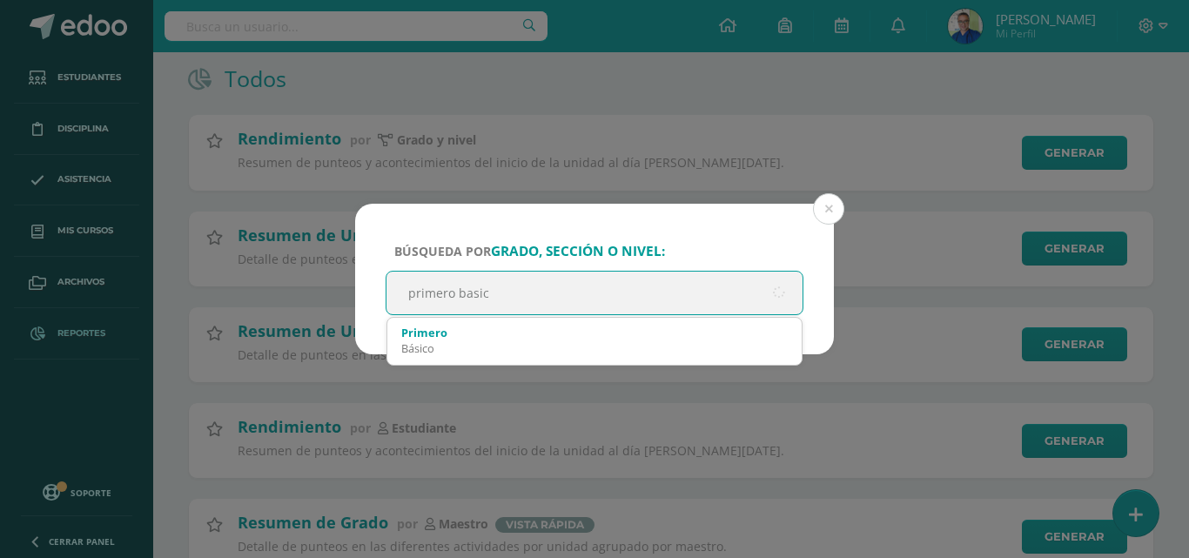
type input "primero basico"
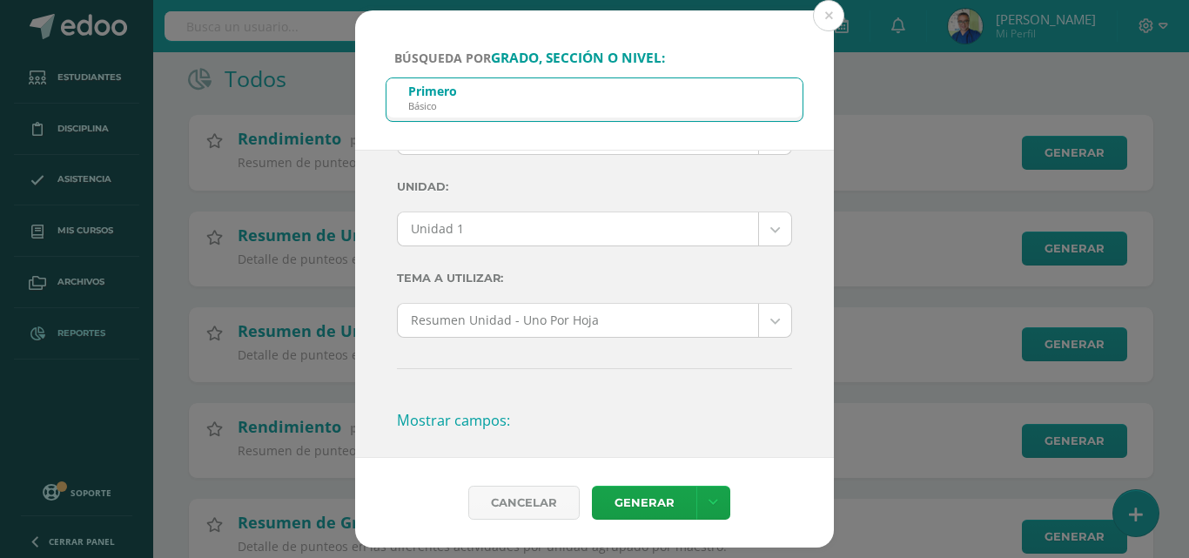
scroll to position [0, 0]
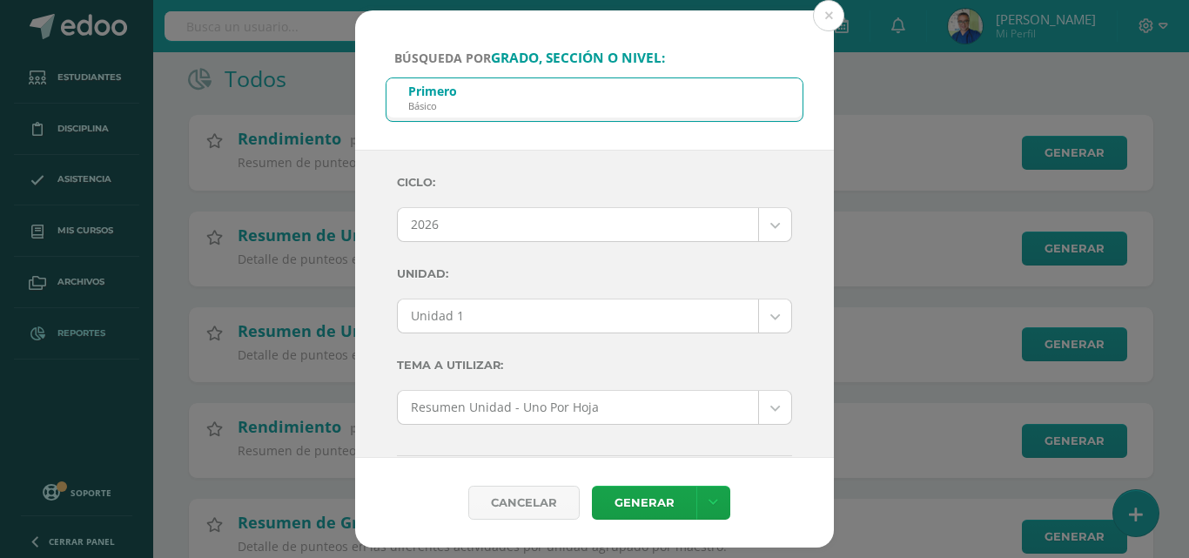
click at [755, 220] on body "Búsqueda por grado, sección o nivel: Primero Básico primero Ciclo: 2026 2026 20…" at bounding box center [594, 228] width 1189 height 804
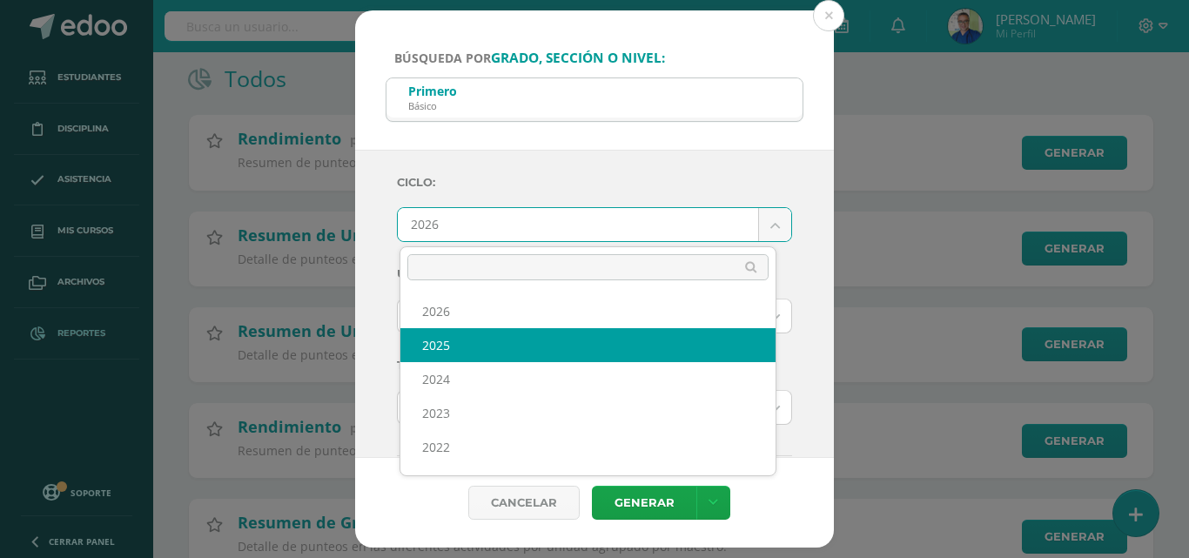
select select "7"
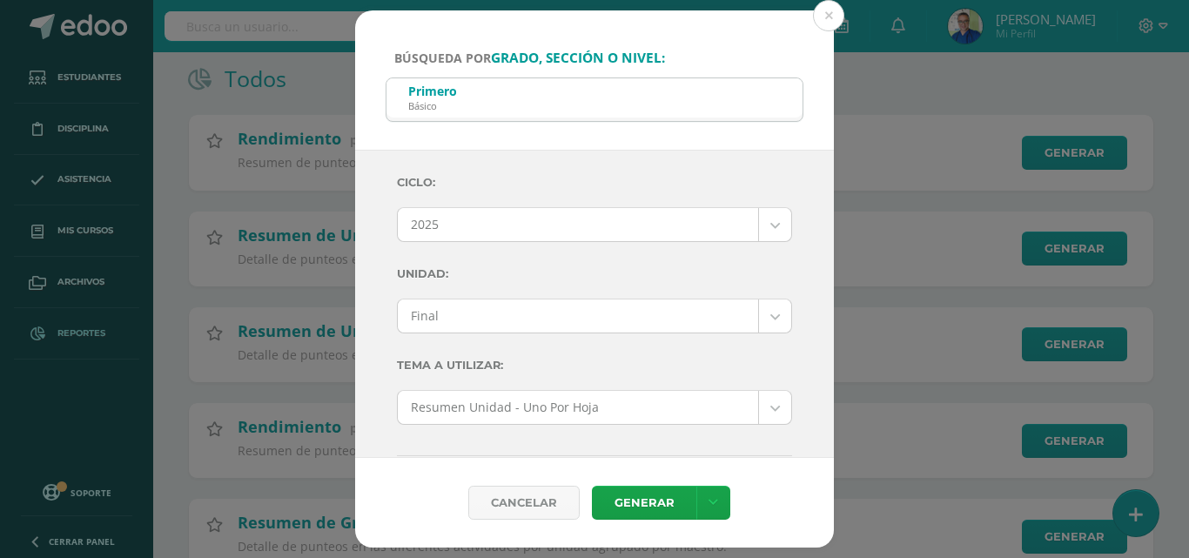
scroll to position [87, 0]
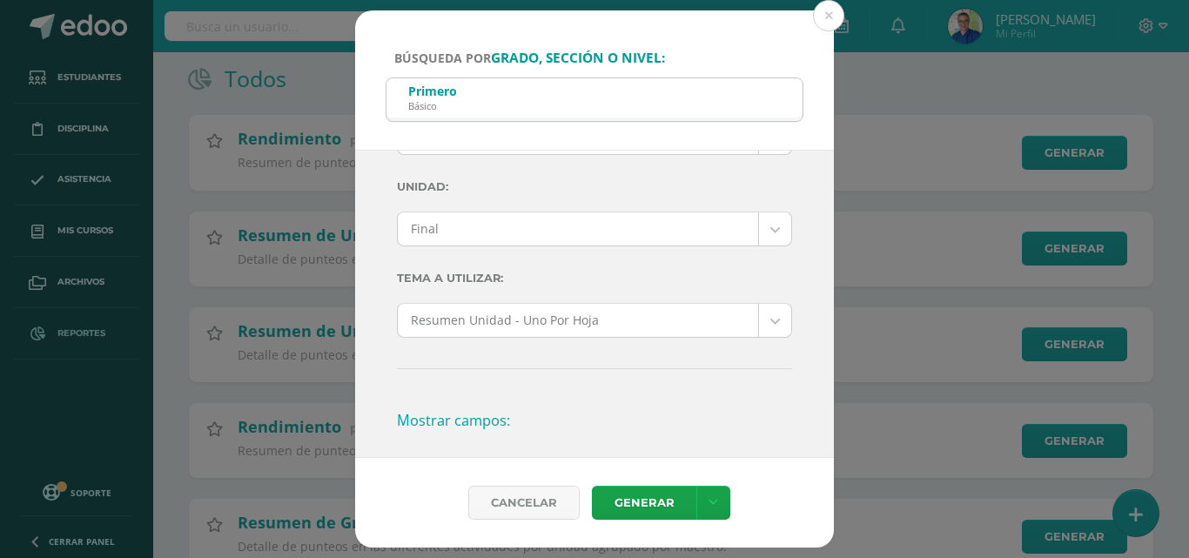
click at [761, 230] on body "Búsqueda por grado, sección o nivel: Primero Básico primero Ciclo: 2025 2026 20…" at bounding box center [594, 228] width 1189 height 804
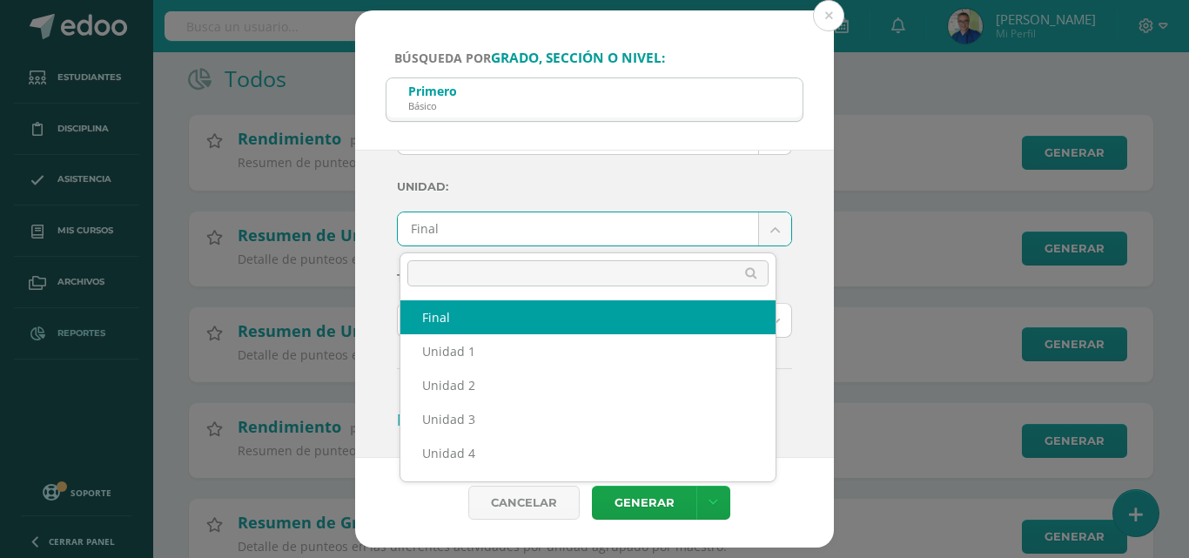
click at [579, 282] on input "text" at bounding box center [587, 273] width 361 height 26
click at [788, 247] on body "Búsqueda por grado, sección o nivel: Primero Básico primero Ciclo: 2025 2026 20…" at bounding box center [594, 228] width 1189 height 804
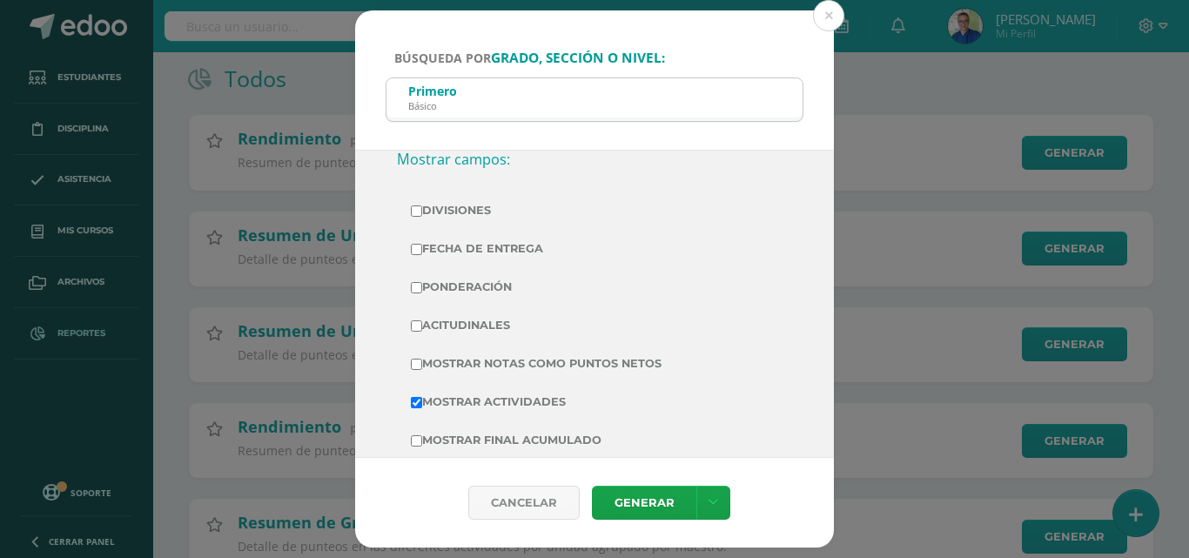
scroll to position [435, 0]
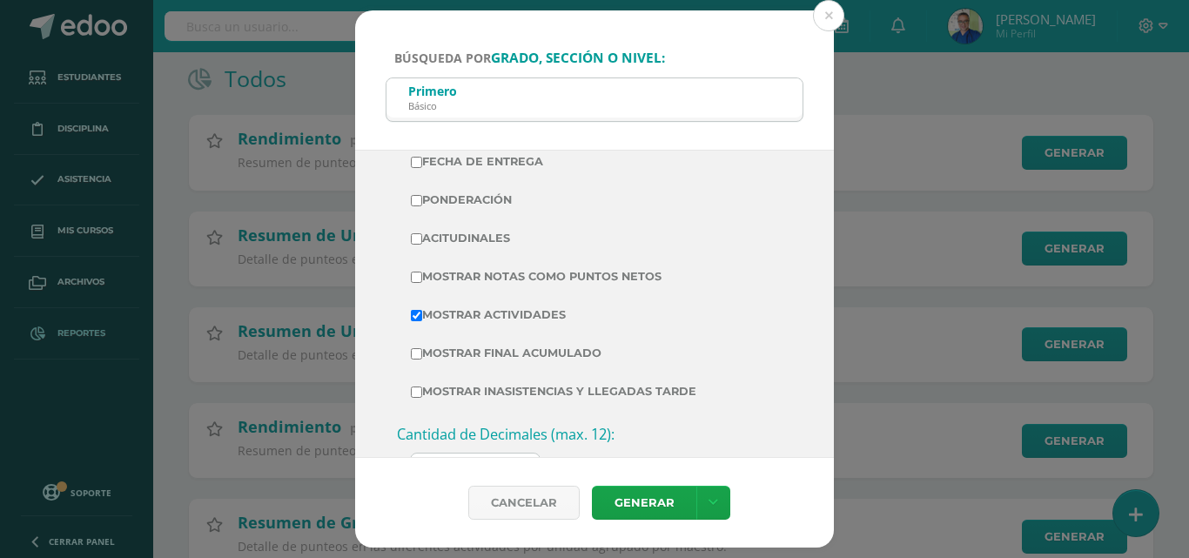
click at [422, 321] on input "Mostrar Actividades" at bounding box center [416, 315] width 11 height 11
checkbox input "false"
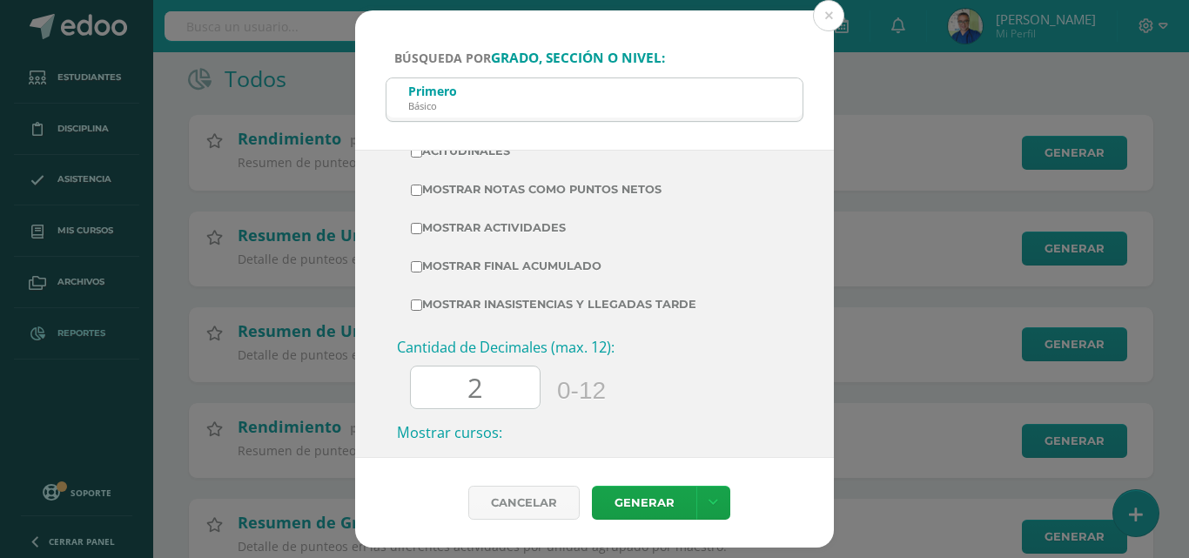
scroll to position [609, 0]
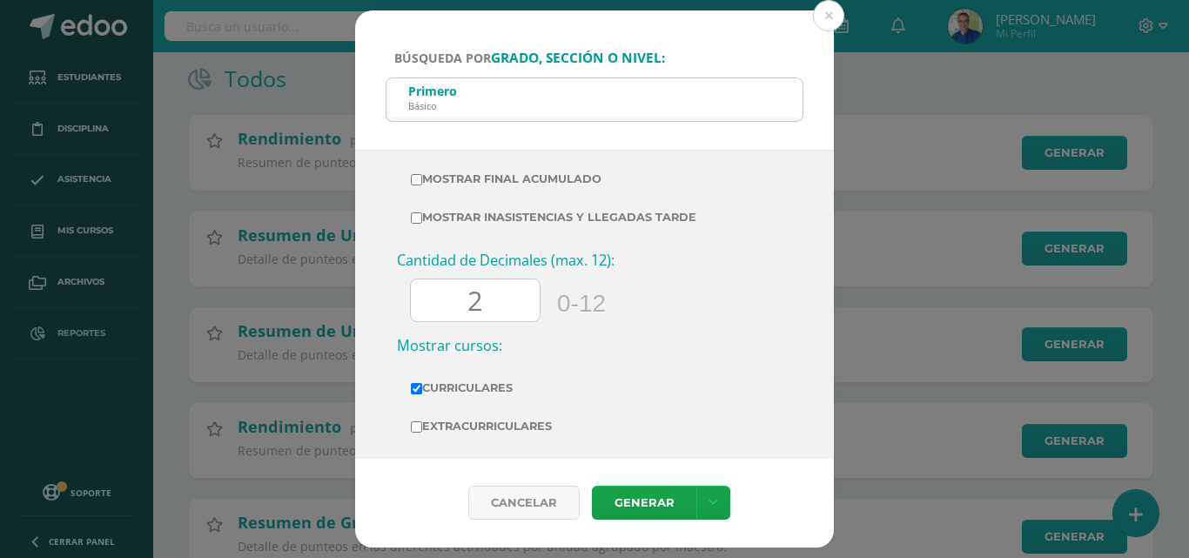
click at [422, 185] on input "Mostrar Final Acumulado" at bounding box center [416, 179] width 11 height 11
checkbox input "true"
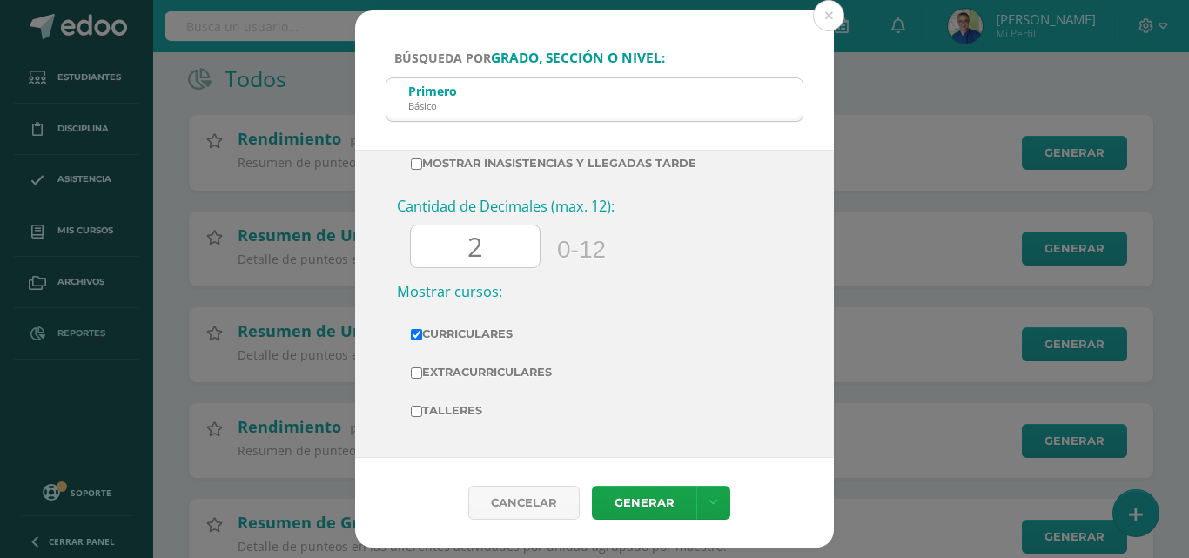
click at [421, 372] on input "Extracurriculares" at bounding box center [416, 372] width 11 height 11
checkbox input "true"
click at [635, 505] on link "Generar" at bounding box center [644, 503] width 104 height 34
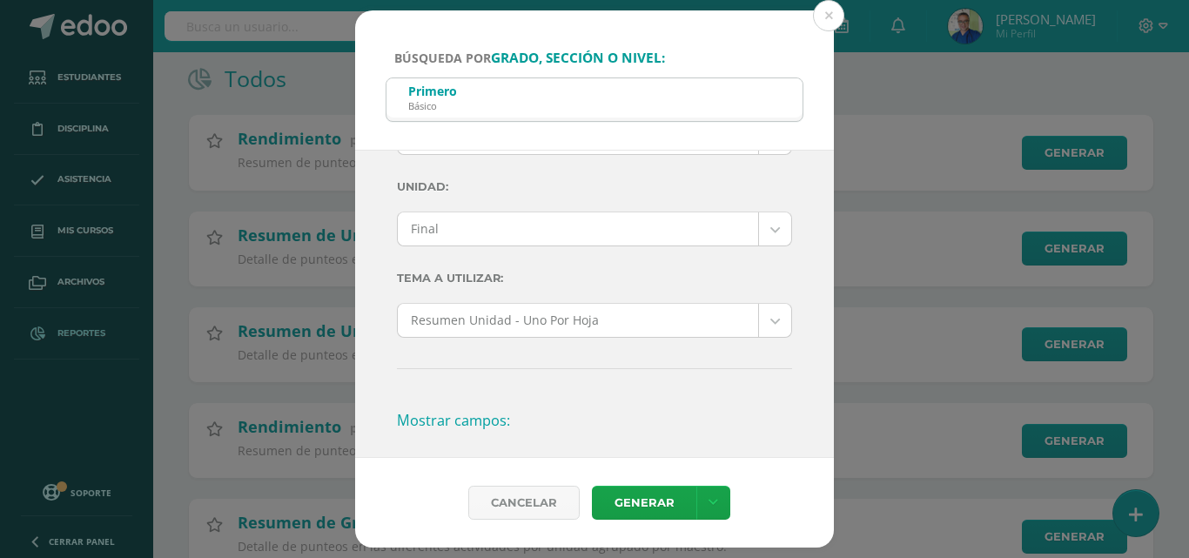
scroll to position [0, 0]
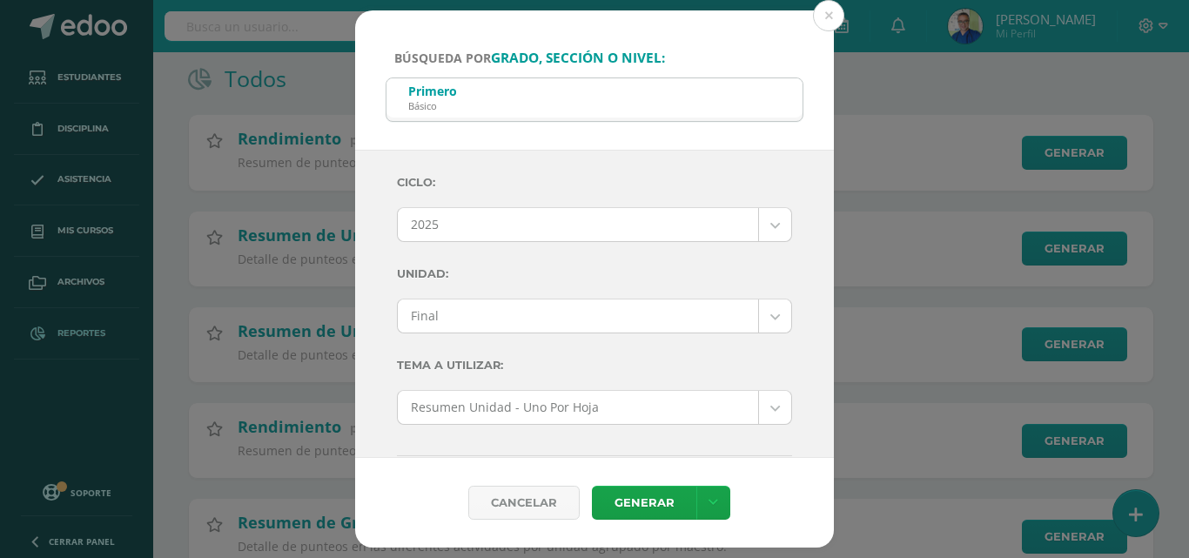
click at [757, 324] on body "Búsqueda por grado, sección o nivel: Primero Básico primero Ciclo: 2025 2026 20…" at bounding box center [594, 228] width 1189 height 804
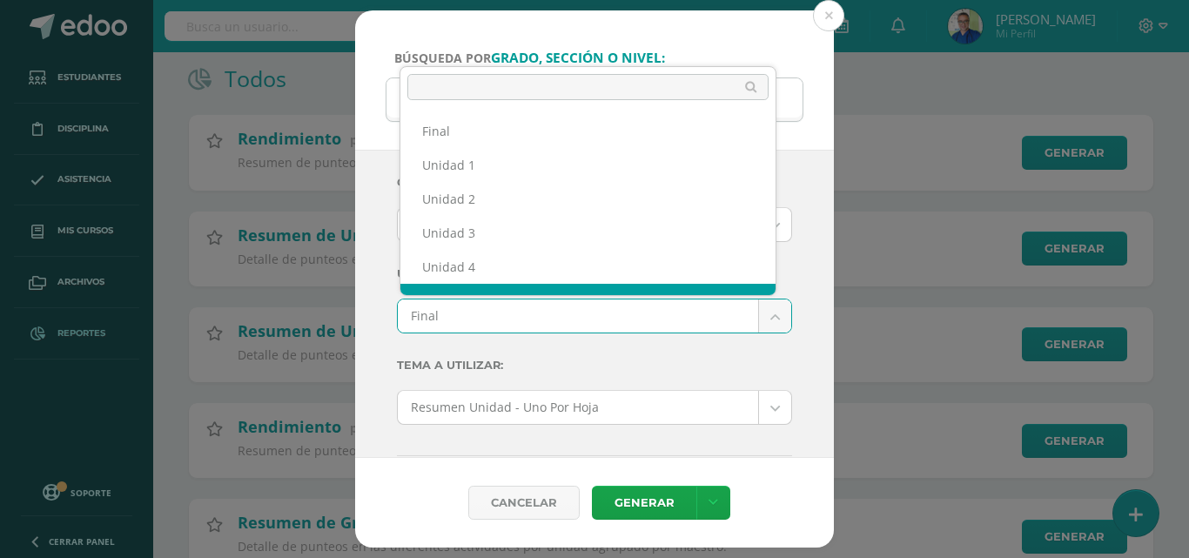
scroll to position [23, 0]
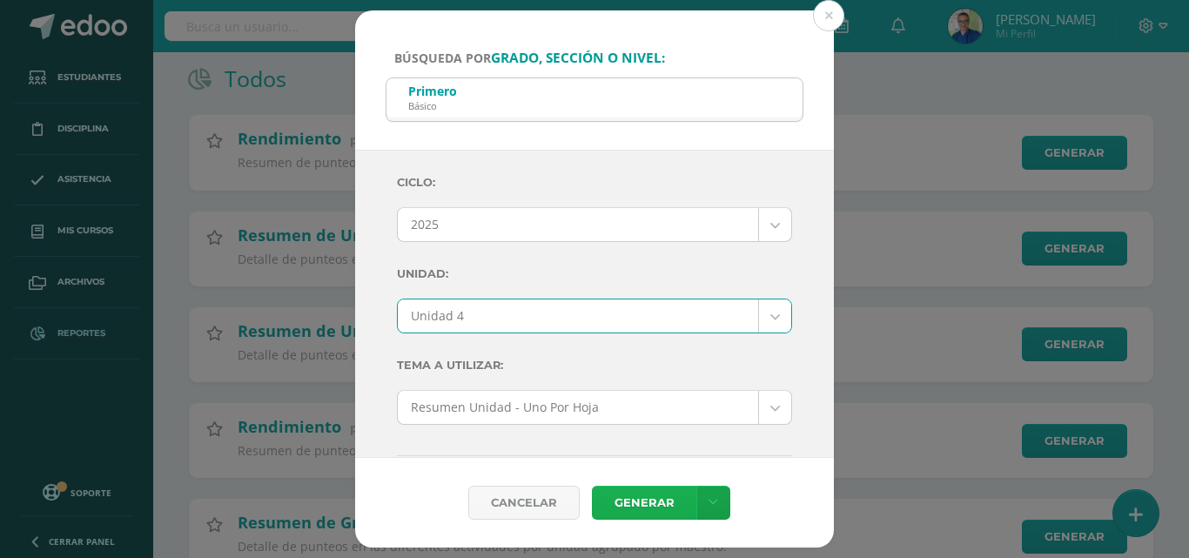
click at [639, 498] on link "Generar" at bounding box center [644, 503] width 104 height 34
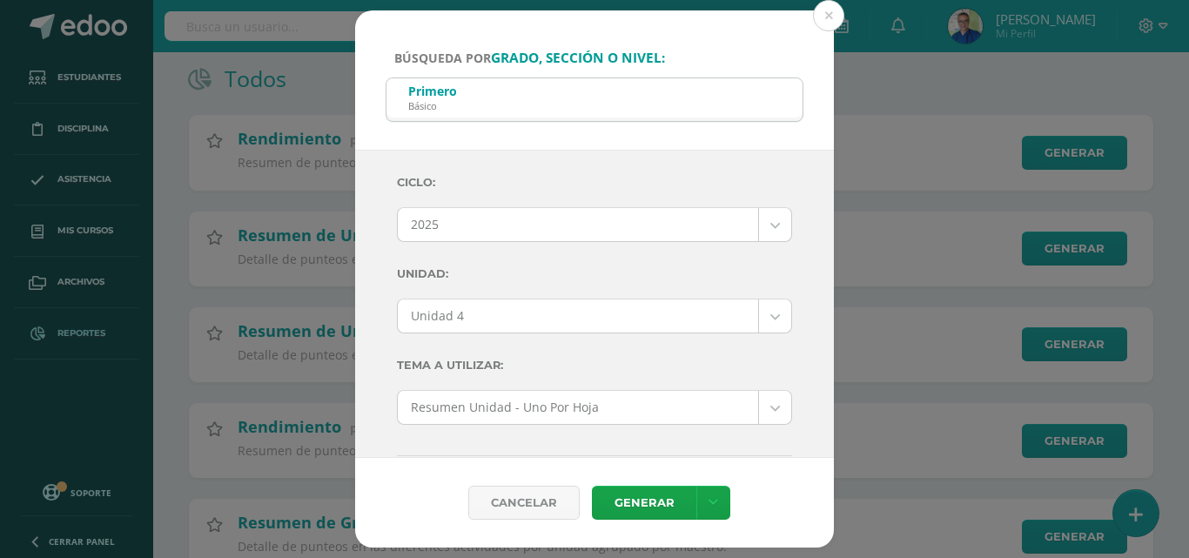
scroll to position [87, 0]
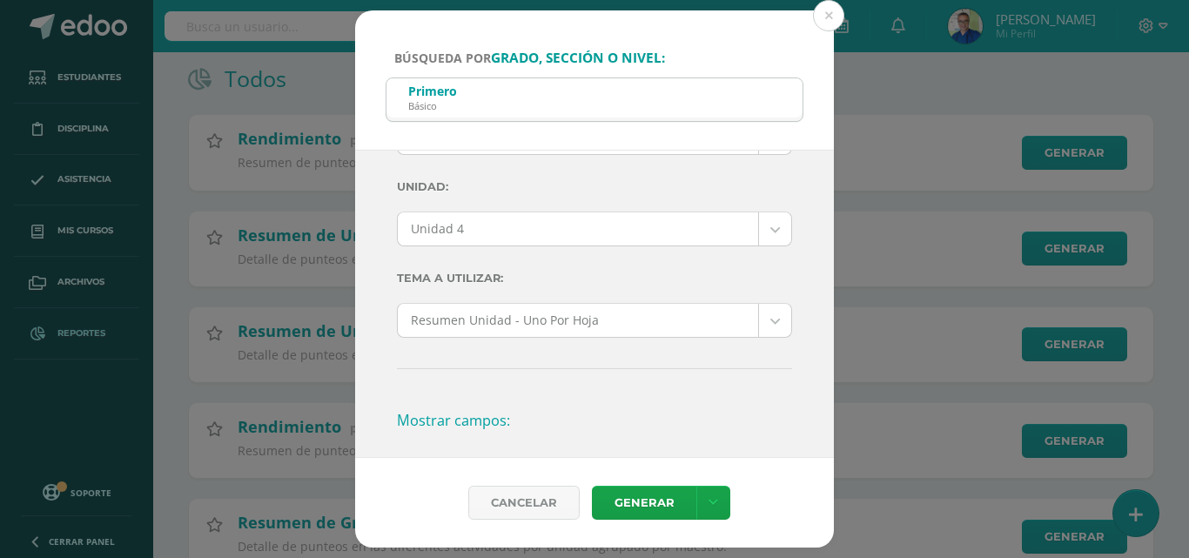
click at [765, 233] on body "Búsqueda por grado, sección o nivel: Primero Básico primero Ciclo: 2025 2026 20…" at bounding box center [594, 228] width 1189 height 804
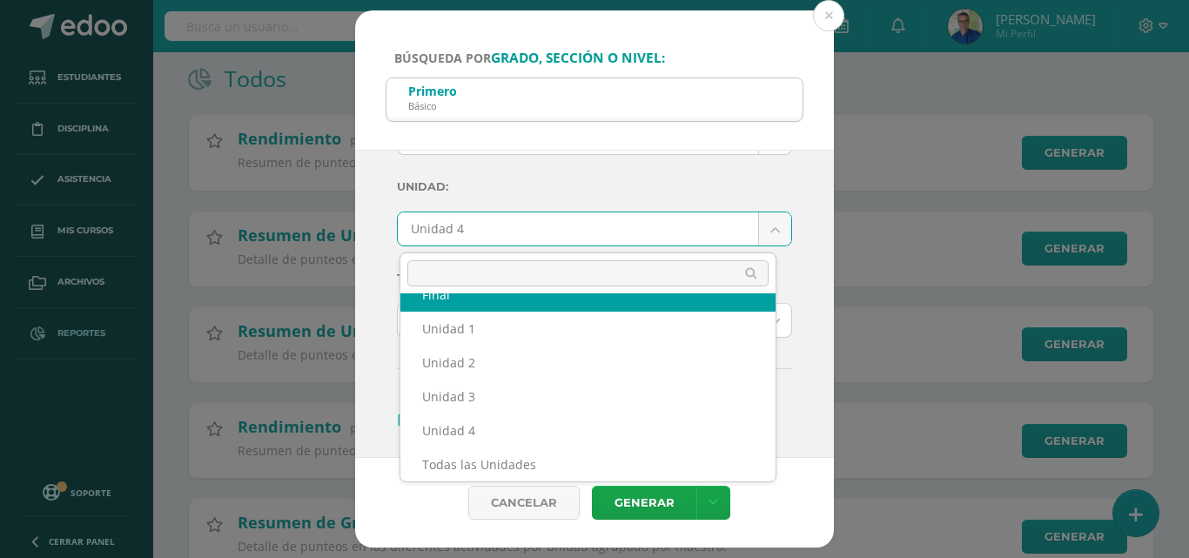
scroll to position [30, 0]
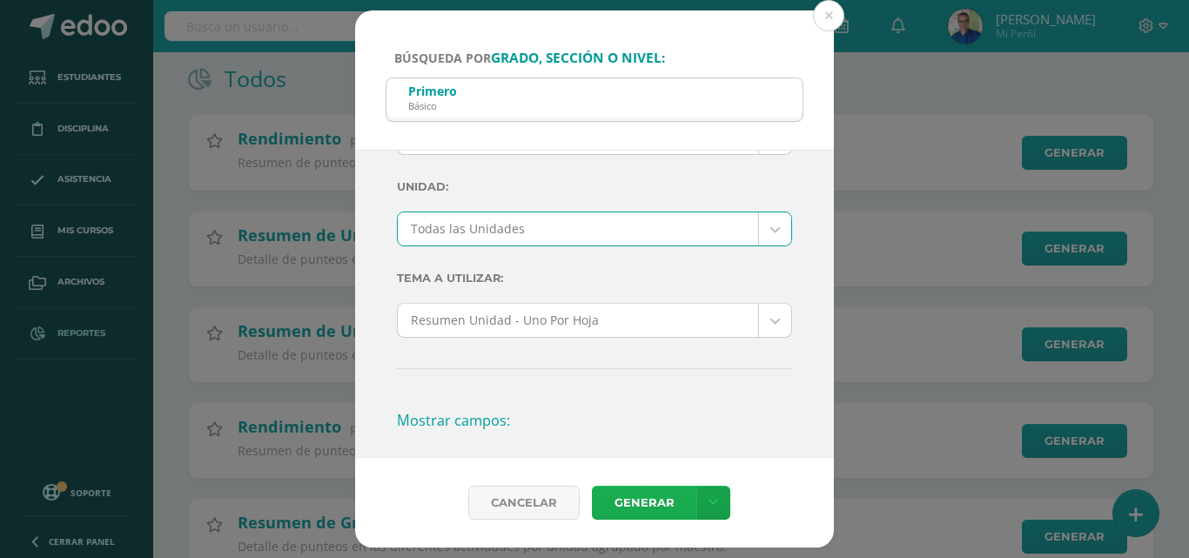
click at [651, 507] on link "Generar" at bounding box center [644, 503] width 104 height 34
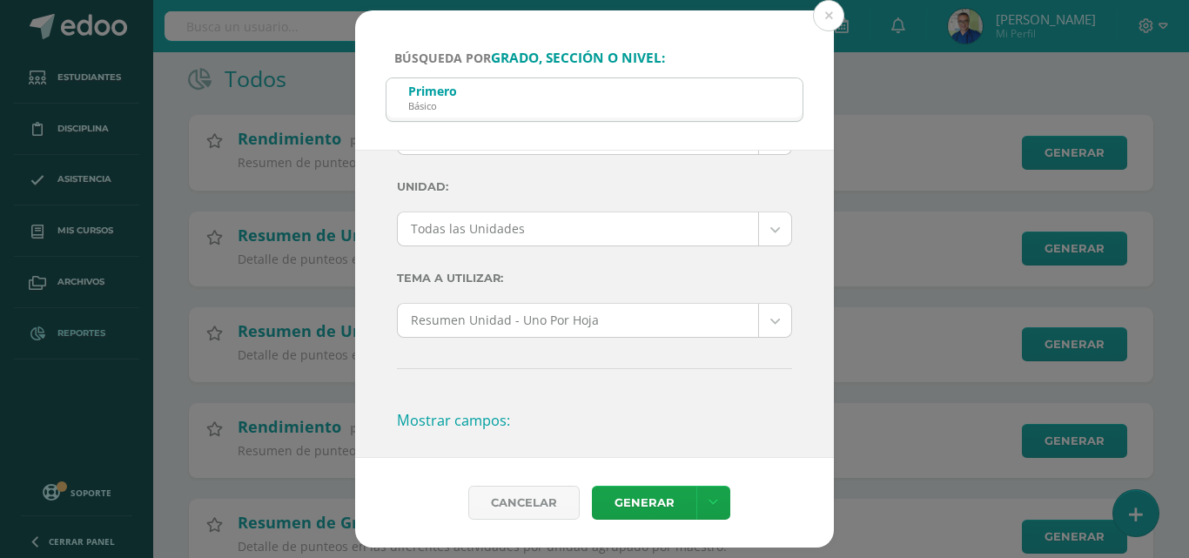
click at [582, 326] on body "Búsqueda por grado, sección o nivel: Primero Básico primero Ciclo: 2025 2026 20…" at bounding box center [594, 228] width 1189 height 804
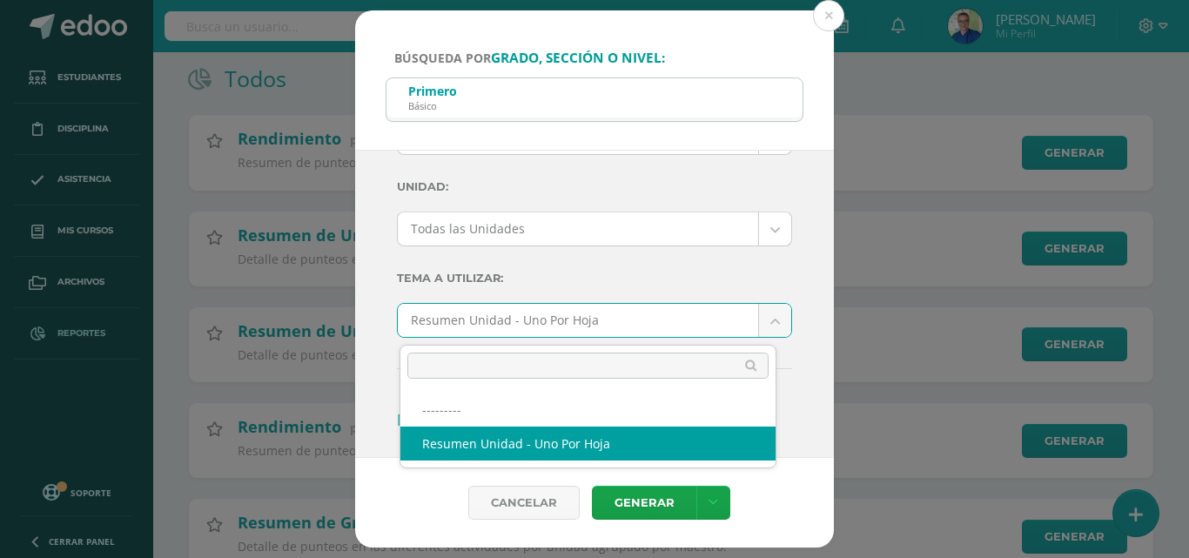
click at [745, 229] on body "Búsqueda por grado, sección o nivel: Primero Básico primero Ciclo: 2025 2026 20…" at bounding box center [594, 228] width 1189 height 804
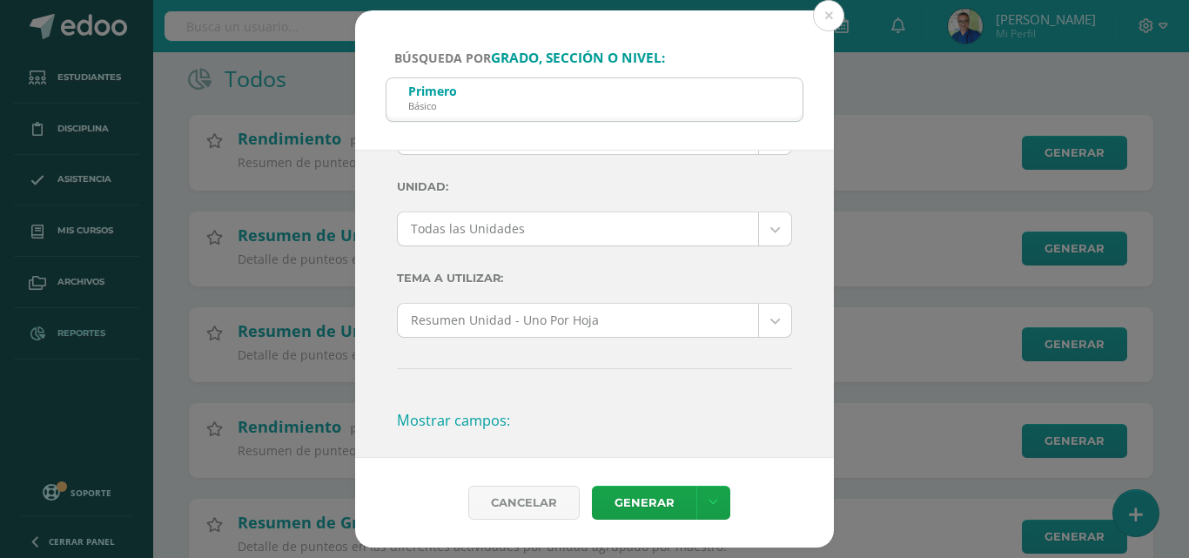
click at [753, 229] on body "Búsqueda por grado, sección o nivel: Primero Básico primero Ciclo: 2025 2026 20…" at bounding box center [594, 228] width 1189 height 804
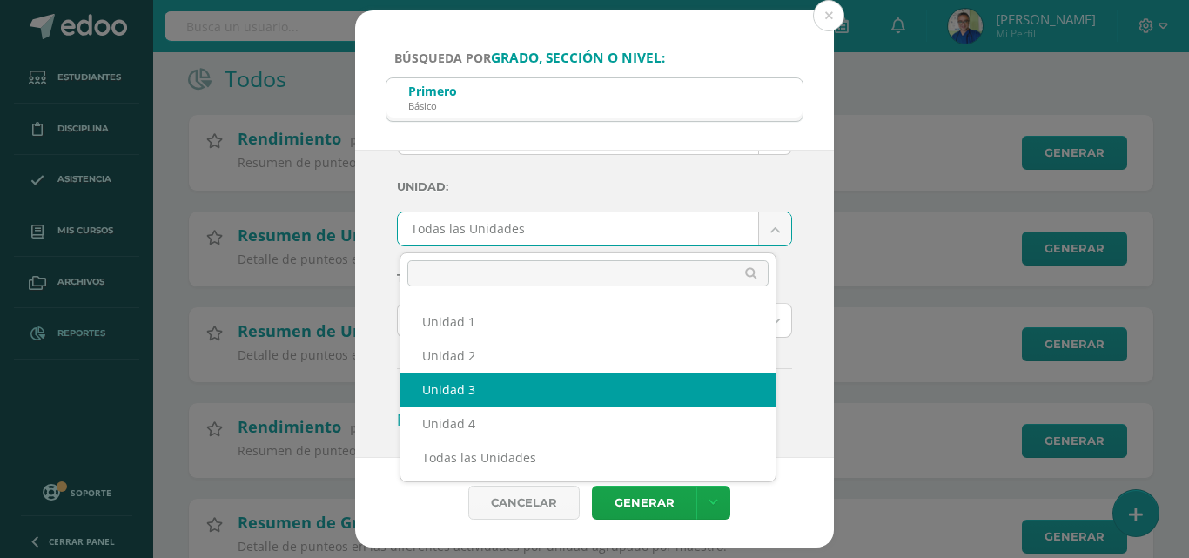
scroll to position [0, 0]
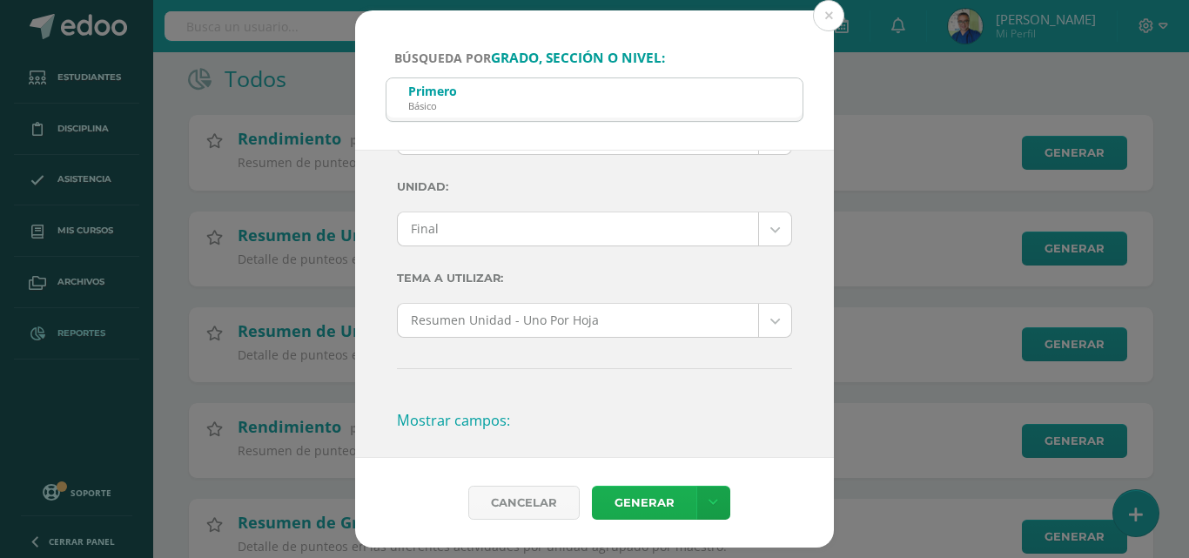
click at [639, 501] on link "Generar" at bounding box center [644, 503] width 104 height 34
click at [566, 322] on body "Búsqueda por grado, sección o nivel: Primero Básico primero Ciclo: 2025 2026 20…" at bounding box center [594, 228] width 1189 height 804
click at [762, 225] on body "Búsqueda por grado, sección o nivel: Primero Básico primero Ciclo: 2025 2026 20…" at bounding box center [594, 228] width 1189 height 804
click at [763, 221] on body "Búsqueda por grado, sección o nivel: Primero Básico primero Ciclo: 2025 2026 20…" at bounding box center [594, 228] width 1189 height 804
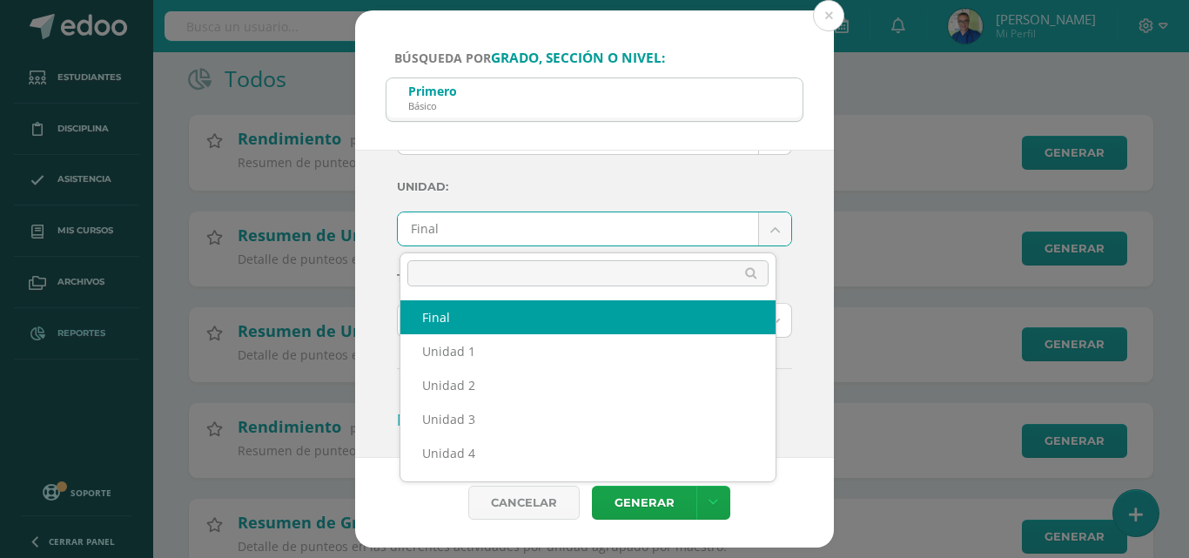
scroll to position [30, 0]
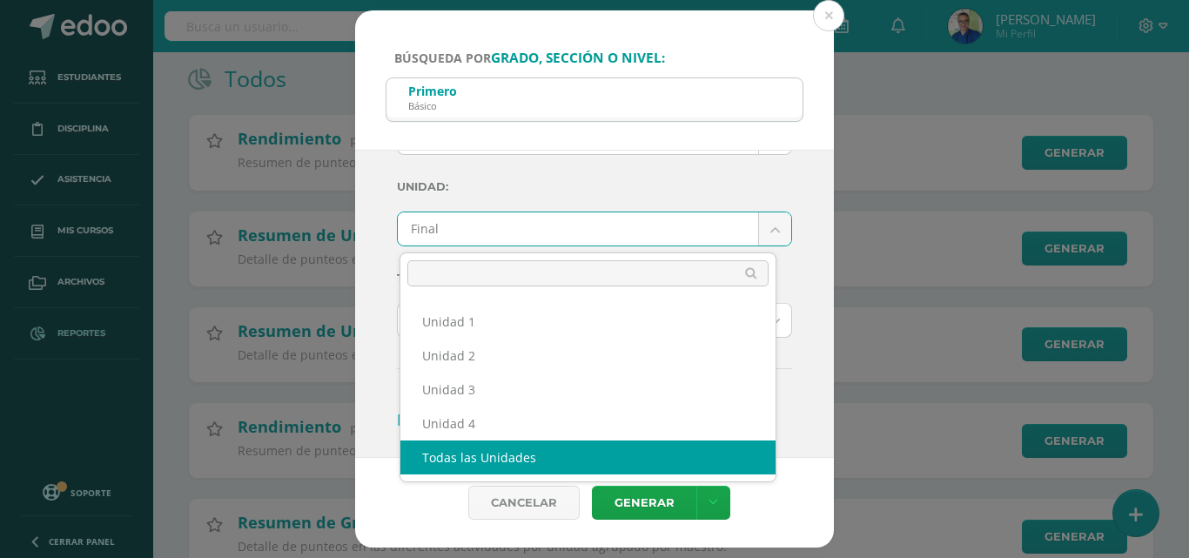
select select "Todas las Unidades"
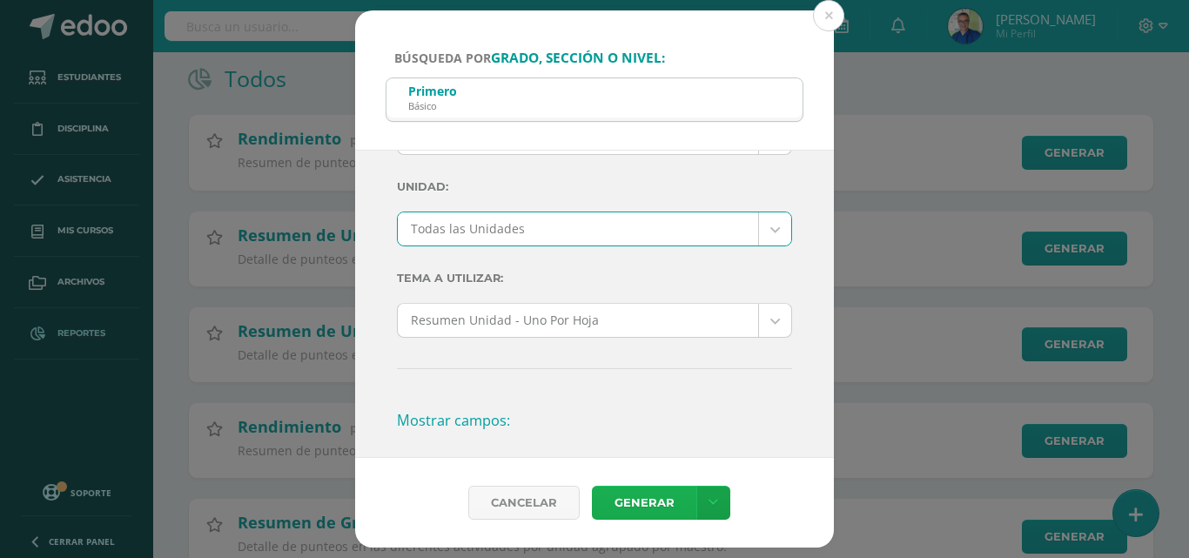
click at [623, 497] on link "Generar" at bounding box center [644, 503] width 104 height 34
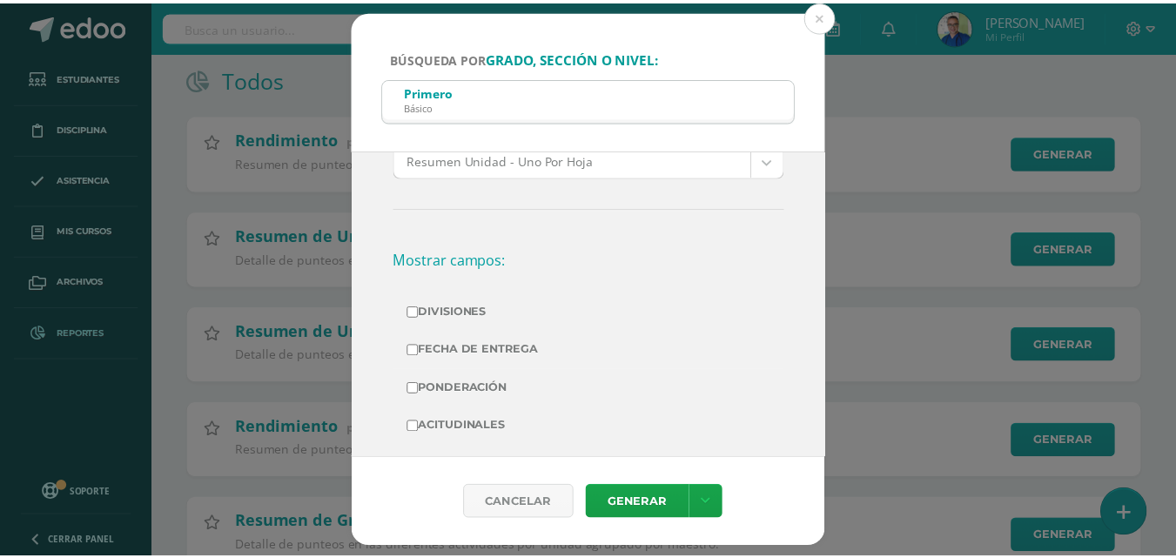
scroll to position [0, 0]
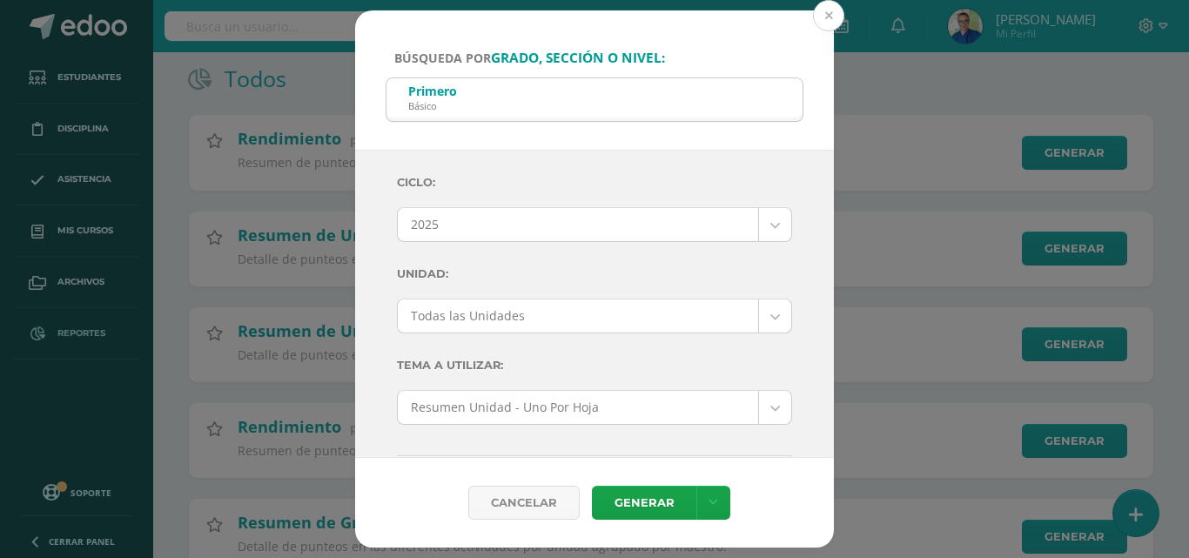
click at [829, 3] on button at bounding box center [828, 15] width 31 height 31
